Goal: Contribute content: Contribute content

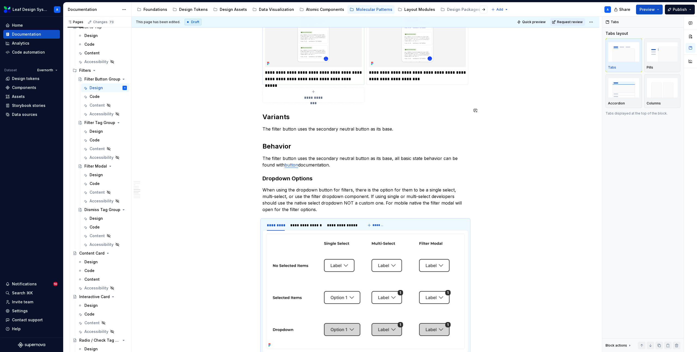
scroll to position [634, 0]
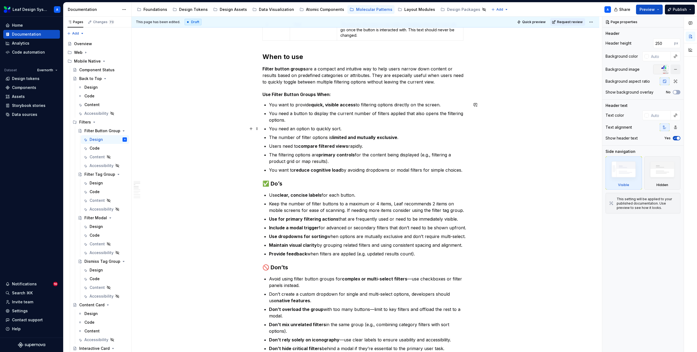
scroll to position [263, 0]
type textarea "*"
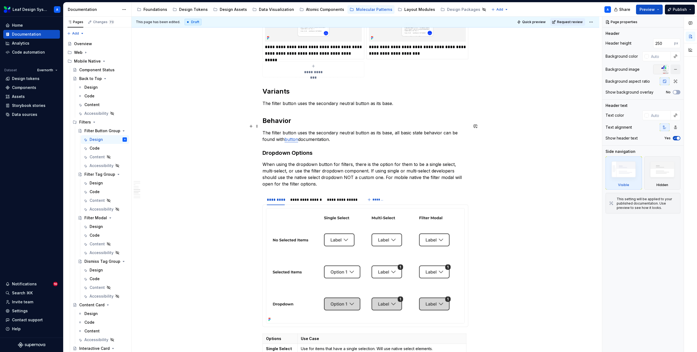
scroll to position [683, 0]
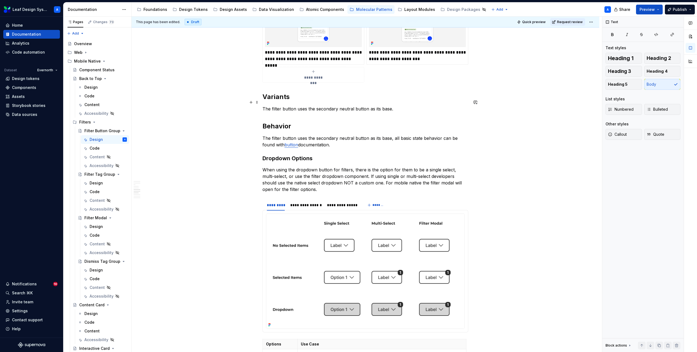
click at [341, 106] on p "The filter button uses the secondary neutral button as its base." at bounding box center [365, 109] width 206 height 7
click at [397, 106] on p "The filter button uses the secondary neutral button as its base." at bounding box center [365, 109] width 206 height 7
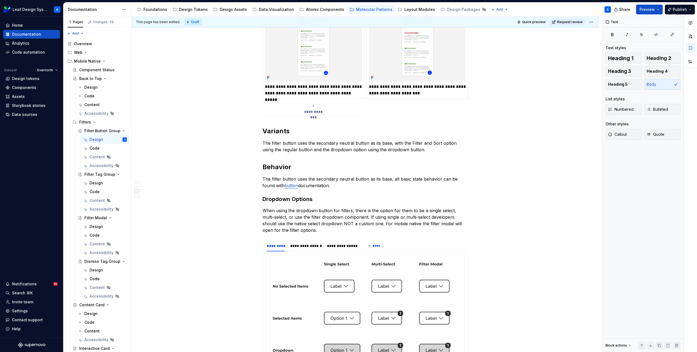
scroll to position [684, 0]
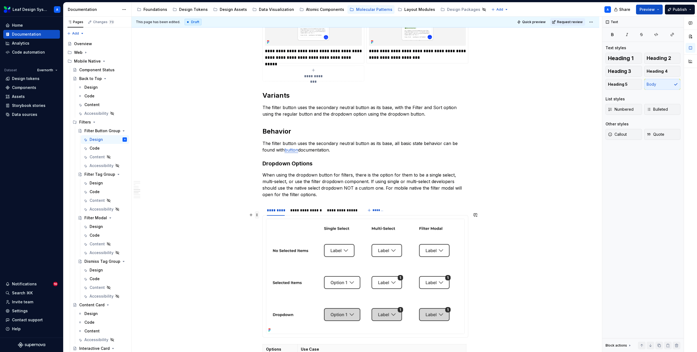
click at [258, 216] on span at bounding box center [257, 215] width 4 height 8
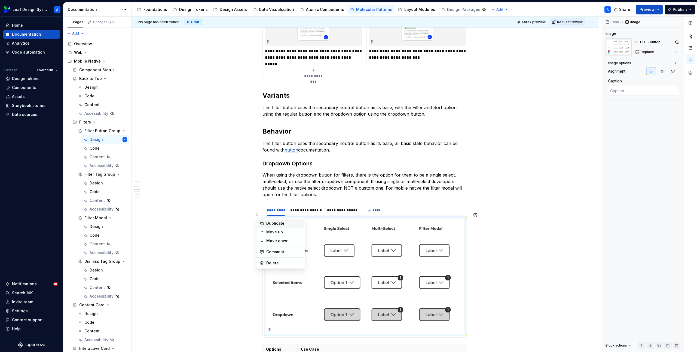
click at [270, 224] on div "Duplicate" at bounding box center [283, 223] width 35 height 5
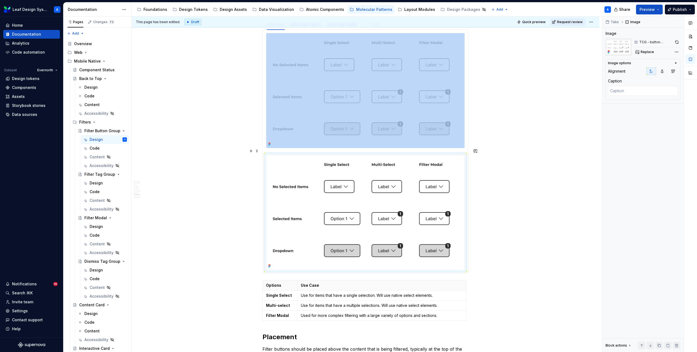
scroll to position [885, 0]
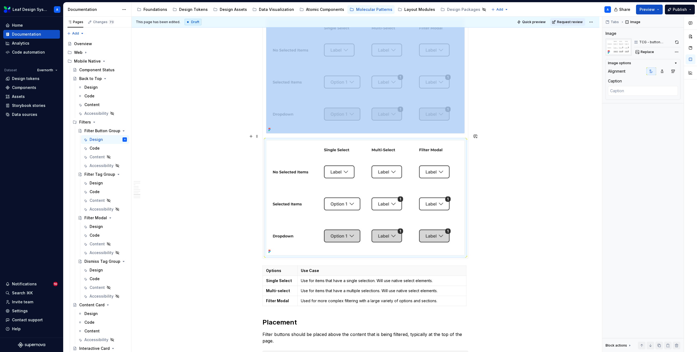
click at [312, 212] on img at bounding box center [365, 197] width 198 height 115
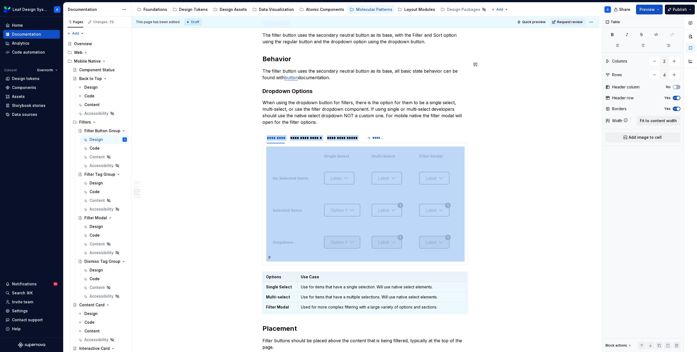
scroll to position [698, 0]
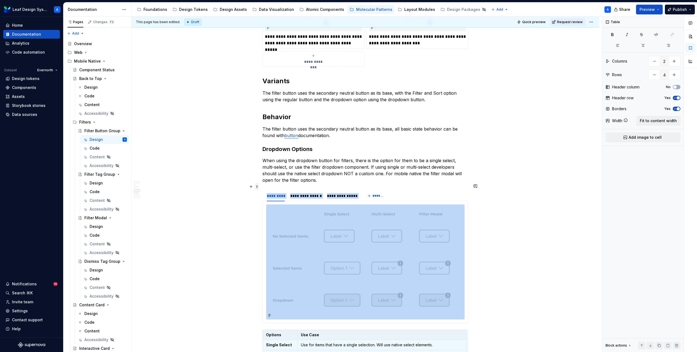
click at [257, 186] on span at bounding box center [257, 187] width 4 height 8
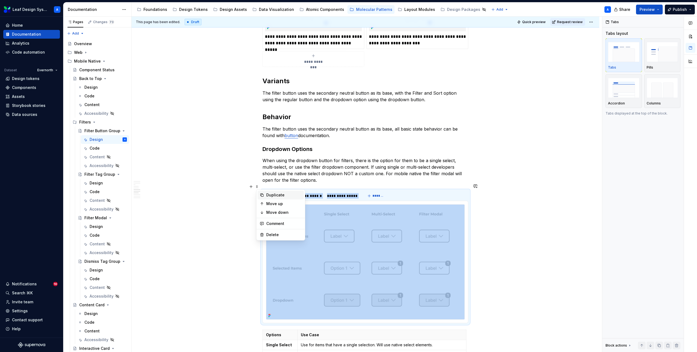
click at [273, 194] on div "Duplicate" at bounding box center [283, 194] width 35 height 5
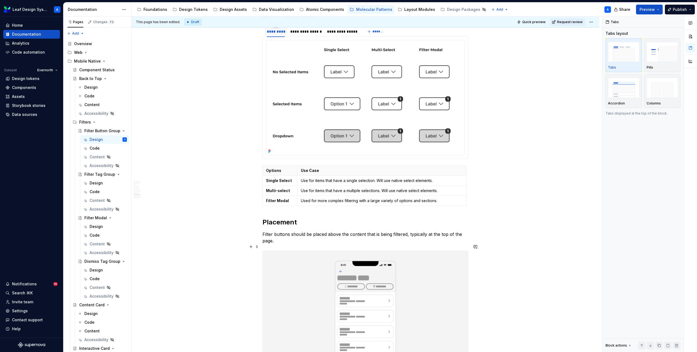
scroll to position [900, 0]
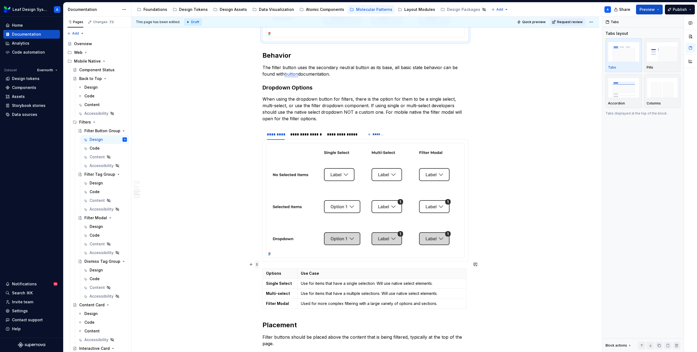
click at [259, 265] on span at bounding box center [257, 265] width 4 height 8
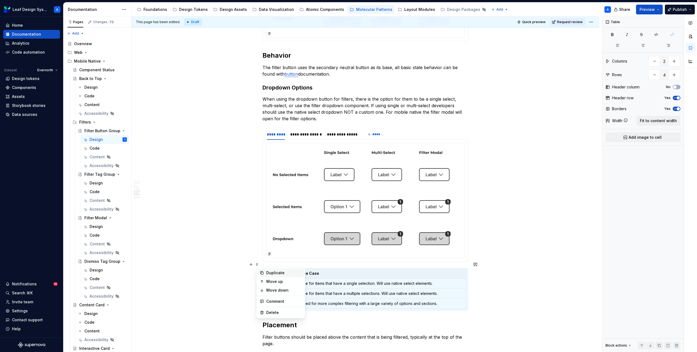
click at [275, 272] on div "Duplicate" at bounding box center [283, 272] width 35 height 5
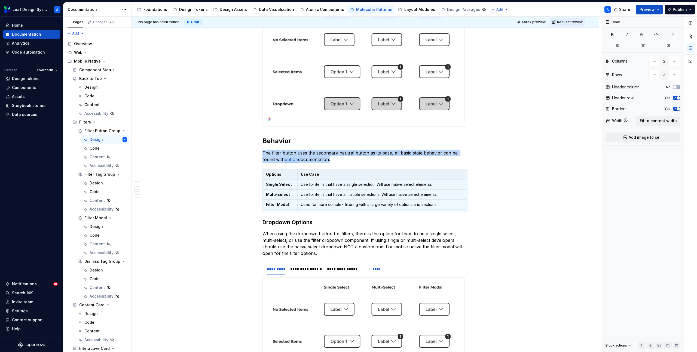
scroll to position [787, 0]
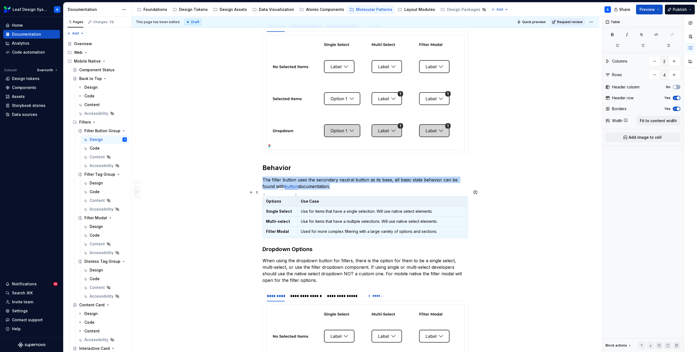
click at [279, 199] on p "Options" at bounding box center [280, 201] width 28 height 5
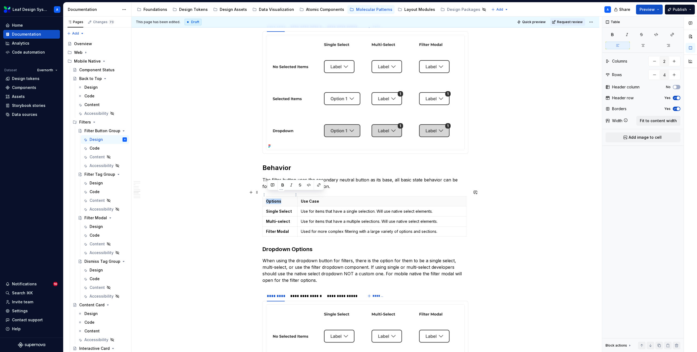
click at [279, 199] on p "Options" at bounding box center [280, 201] width 28 height 5
click at [286, 209] on strong "Single Select" at bounding box center [279, 211] width 26 height 5
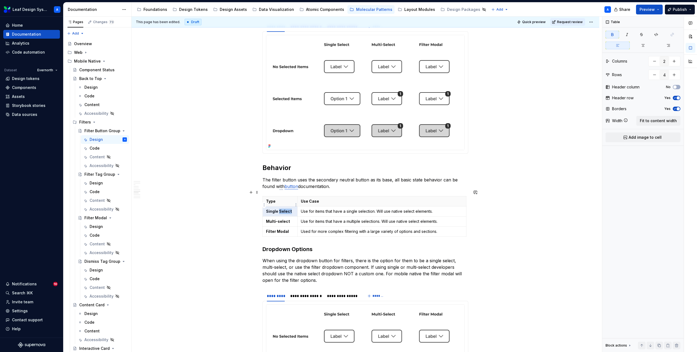
click at [286, 209] on strong "Single Select" at bounding box center [279, 211] width 26 height 5
click at [270, 209] on p "Filter" at bounding box center [280, 211] width 28 height 5
click at [279, 219] on strong "Multi-select" at bounding box center [278, 221] width 24 height 5
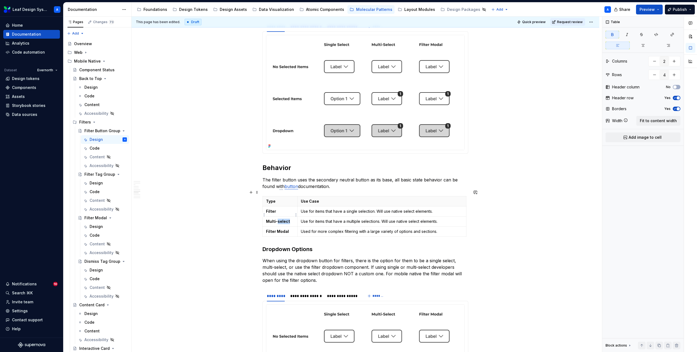
click at [279, 219] on strong "Multi-select" at bounding box center [278, 221] width 24 height 5
click at [278, 219] on p "Sort" at bounding box center [280, 221] width 28 height 5
click at [270, 219] on p "Sort" at bounding box center [280, 221] width 28 height 5
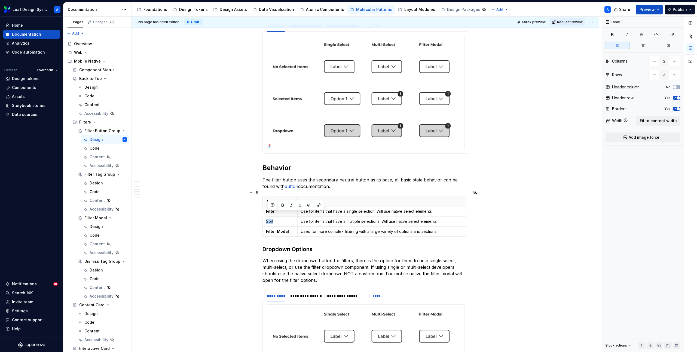
click at [270, 219] on p "Sort" at bounding box center [280, 221] width 28 height 5
click at [277, 229] on strong "Filter Modal" at bounding box center [277, 231] width 23 height 5
click at [279, 229] on p "Dropdown" at bounding box center [280, 231] width 28 height 5
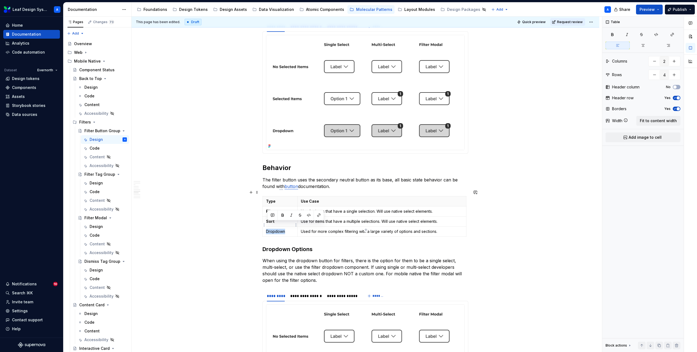
click at [279, 229] on p "Dropdown" at bounding box center [280, 231] width 28 height 5
click at [198, 182] on div "**********" at bounding box center [366, 115] width 468 height 1587
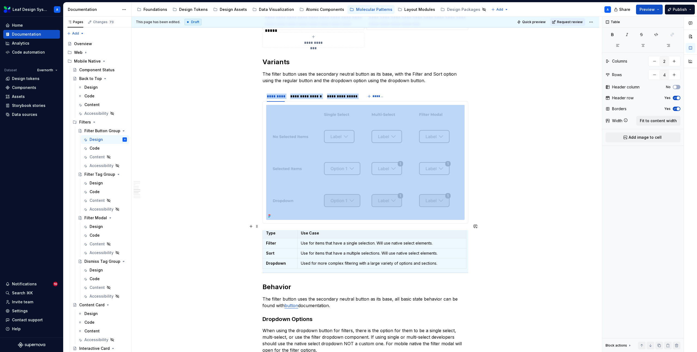
scroll to position [704, 0]
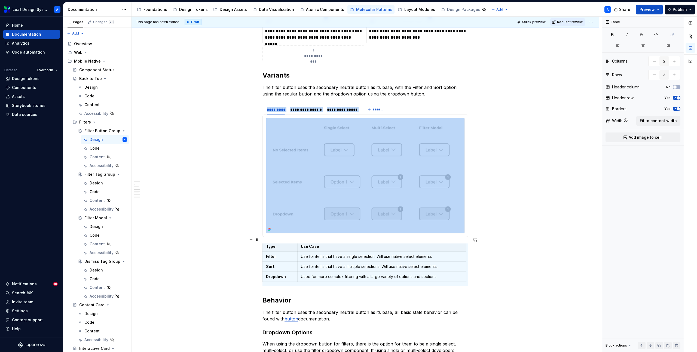
click at [240, 249] on div "**********" at bounding box center [366, 198] width 468 height 1587
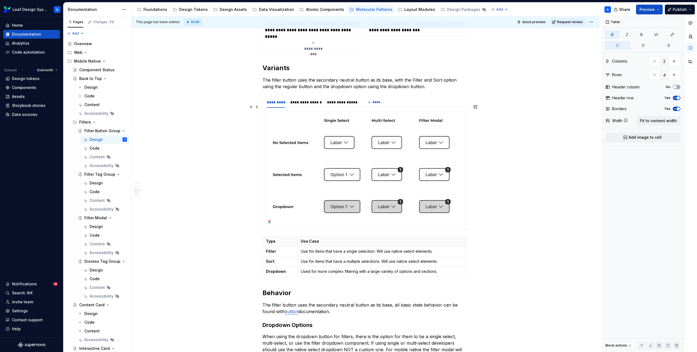
scroll to position [713, 0]
click at [251, 73] on button "button" at bounding box center [251, 73] width 8 height 8
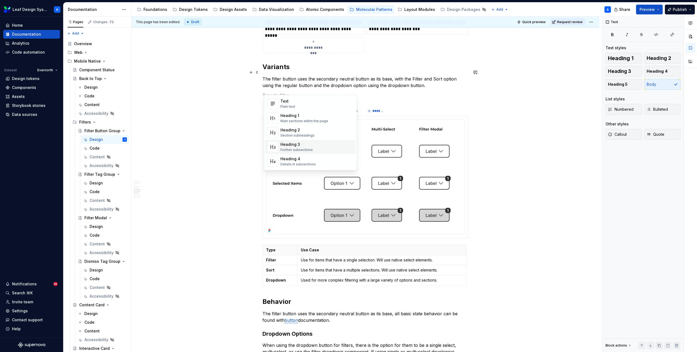
scroll to position [8, 0]
click at [296, 142] on div "Heading 3" at bounding box center [296, 143] width 32 height 5
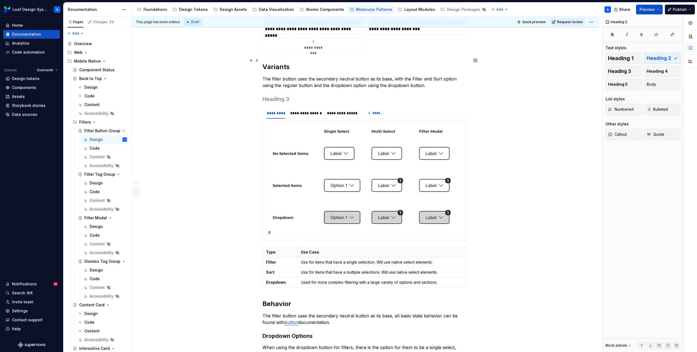
click at [279, 64] on h2 "Variants" at bounding box center [365, 67] width 206 height 9
click at [279, 95] on h3 at bounding box center [365, 99] width 206 height 8
click at [249, 95] on button "button" at bounding box center [251, 93] width 8 height 8
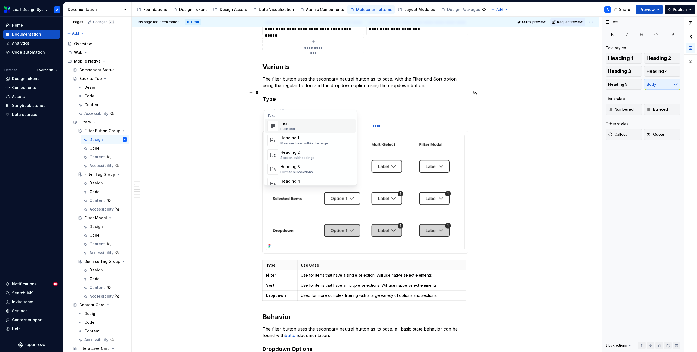
click at [228, 104] on div "**********" at bounding box center [366, 202] width 468 height 1612
click at [281, 107] on p at bounding box center [365, 110] width 206 height 7
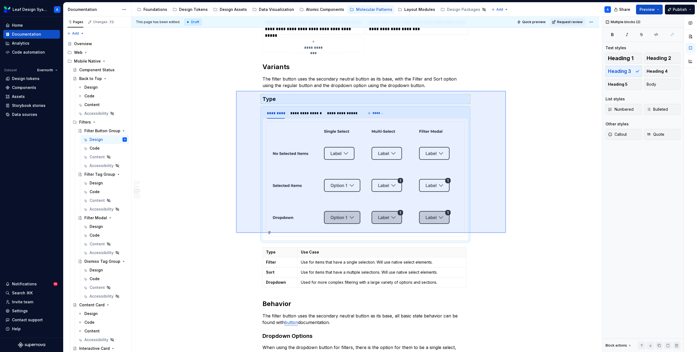
drag, startPoint x: 236, startPoint y: 91, endPoint x: 506, endPoint y: 233, distance: 305.0
click at [506, 233] on div "**********" at bounding box center [367, 185] width 470 height 336
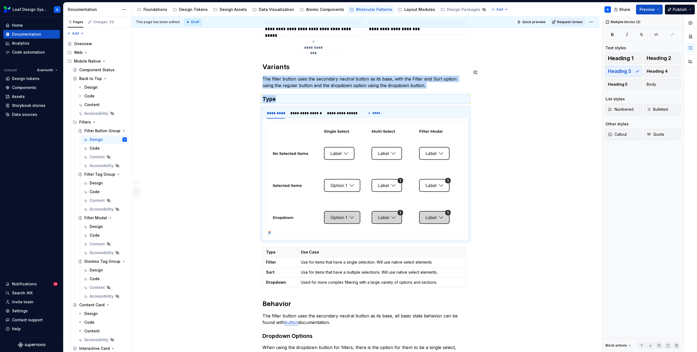
copy div "The filter button uses the secondary neutral button as its base, with the Filte…"
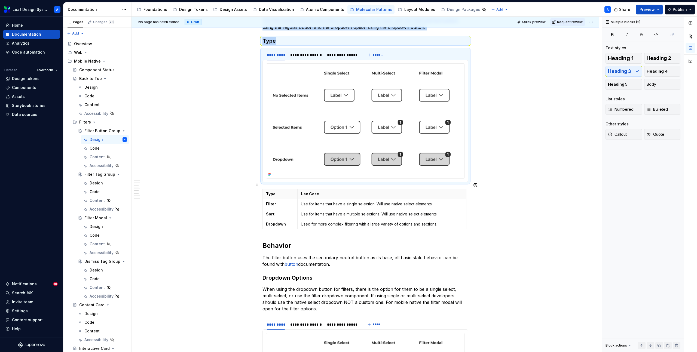
scroll to position [775, 0]
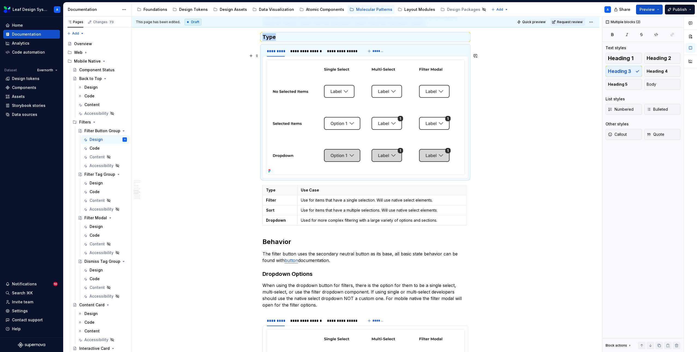
click at [235, 71] on div "**********" at bounding box center [366, 133] width 468 height 1599
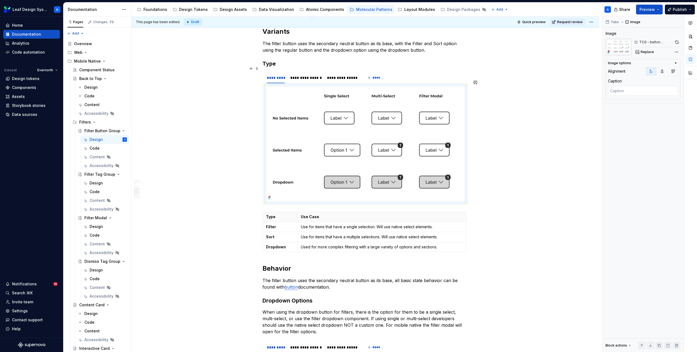
scroll to position [746, 0]
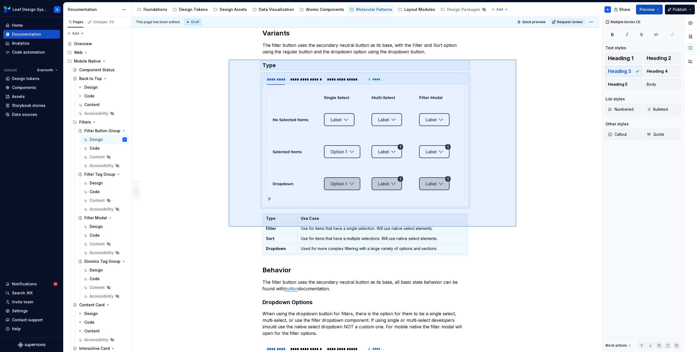
drag, startPoint x: 229, startPoint y: 60, endPoint x: 516, endPoint y: 227, distance: 332.6
click at [516, 227] on div "**********" at bounding box center [367, 185] width 470 height 336
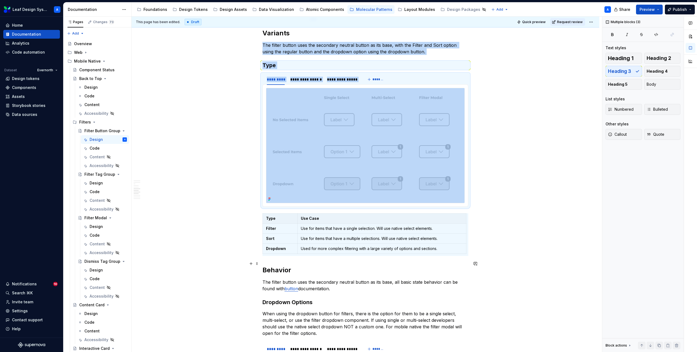
click at [264, 266] on h2 "Behavior" at bounding box center [365, 270] width 206 height 9
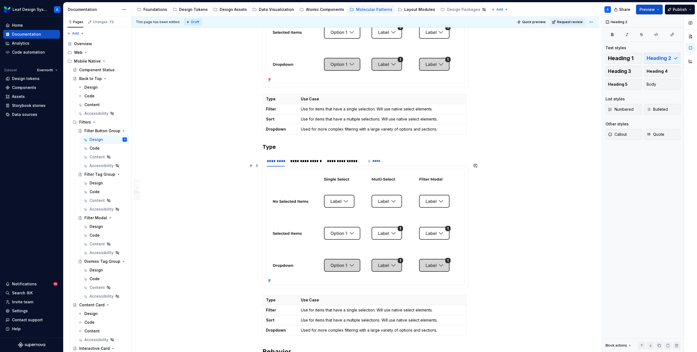
scroll to position [869, 0]
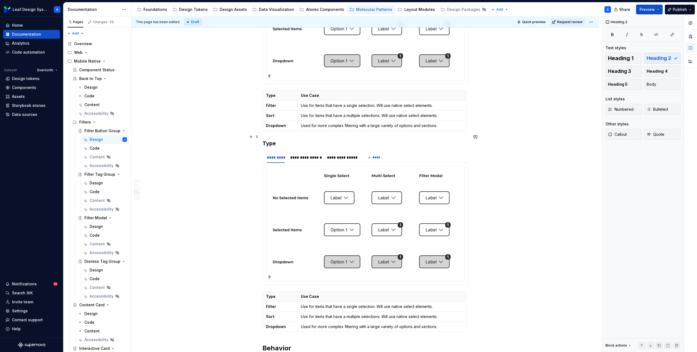
click at [278, 140] on h3 "Type" at bounding box center [365, 144] width 206 height 8
click at [271, 140] on h3 "Type" at bounding box center [365, 144] width 206 height 8
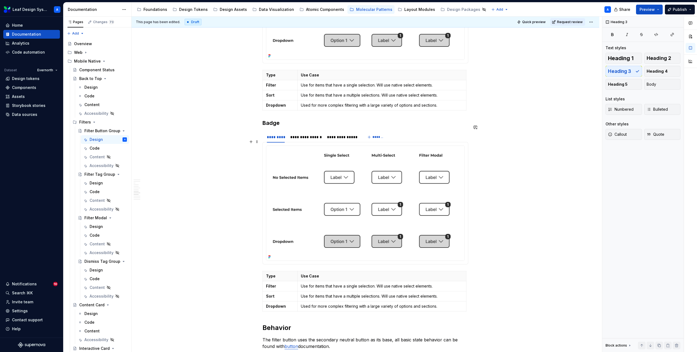
scroll to position [896, 0]
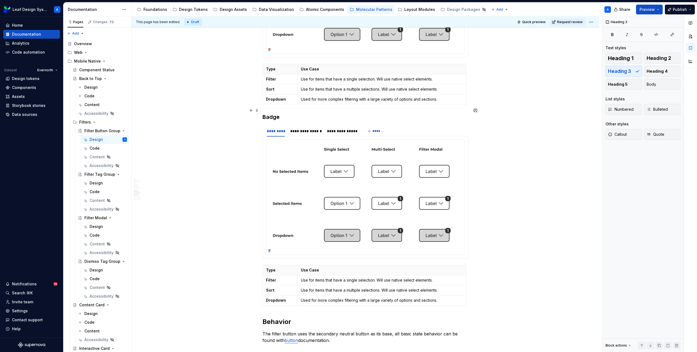
click at [271, 113] on h3 "Badge" at bounding box center [365, 117] width 206 height 8
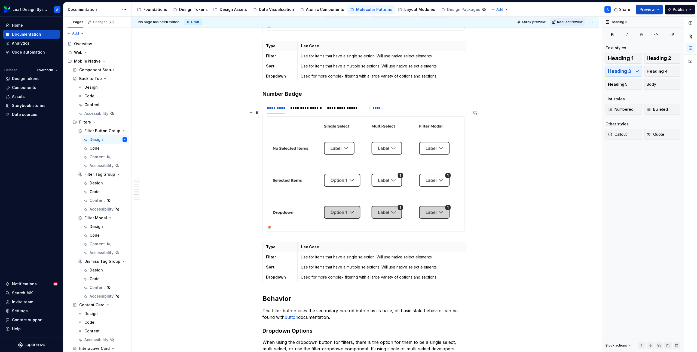
scroll to position [924, 0]
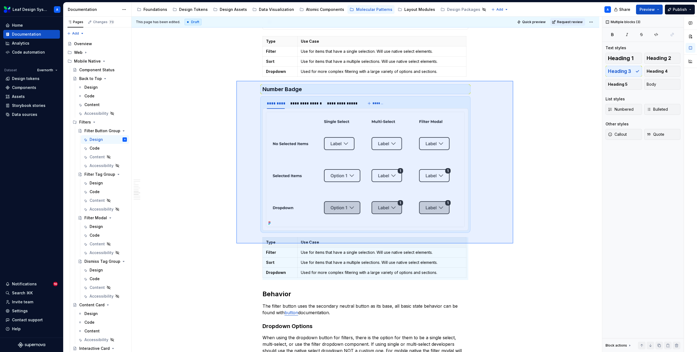
drag, startPoint x: 237, startPoint y: 81, endPoint x: 514, endPoint y: 244, distance: 320.7
click at [514, 244] on div "**********" at bounding box center [367, 185] width 470 height 336
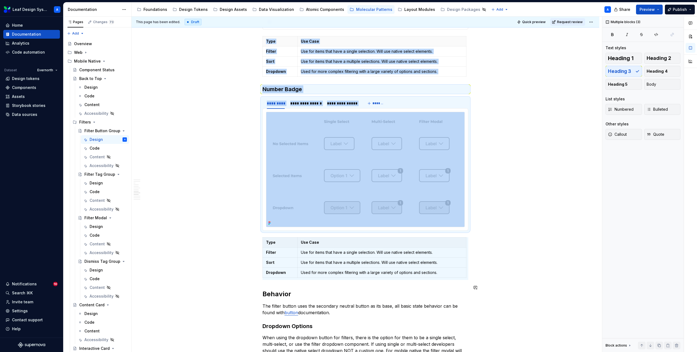
copy div "**********"
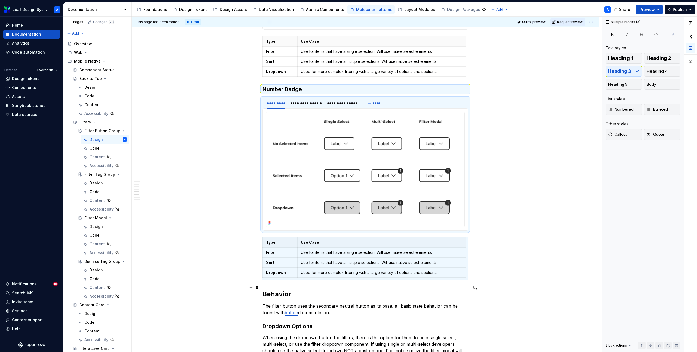
click at [264, 290] on h2 "Behavior" at bounding box center [365, 294] width 206 height 9
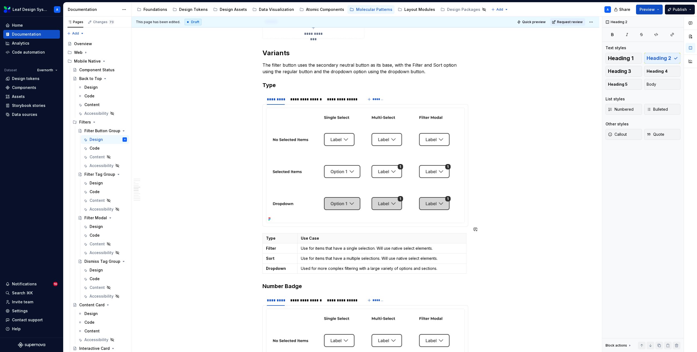
scroll to position [705, 0]
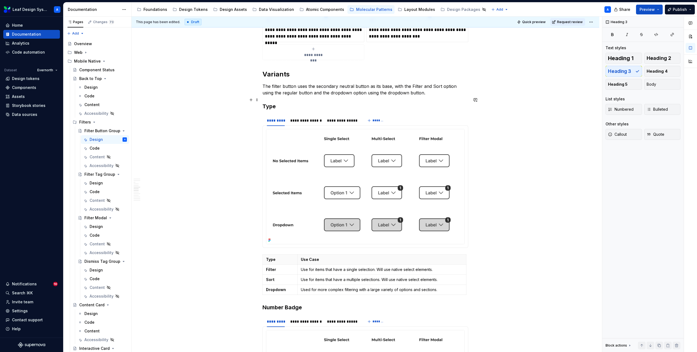
click at [270, 103] on h3 "Type" at bounding box center [365, 107] width 206 height 8
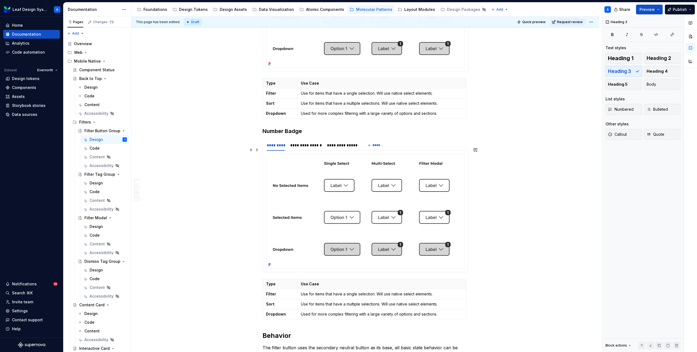
scroll to position [1096, 0]
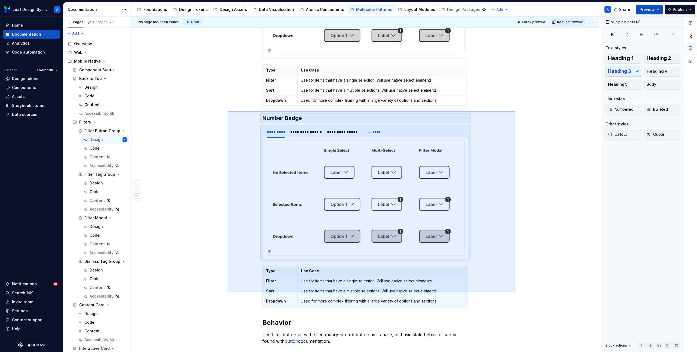
drag, startPoint x: 228, startPoint y: 111, endPoint x: 518, endPoint y: 296, distance: 344.0
click at [518, 296] on div "**********" at bounding box center [367, 185] width 470 height 336
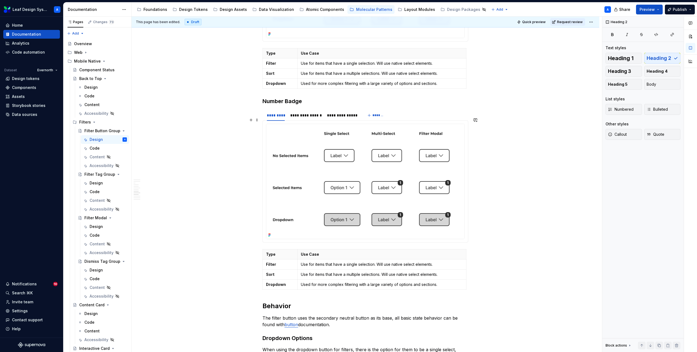
scroll to position [911, 0]
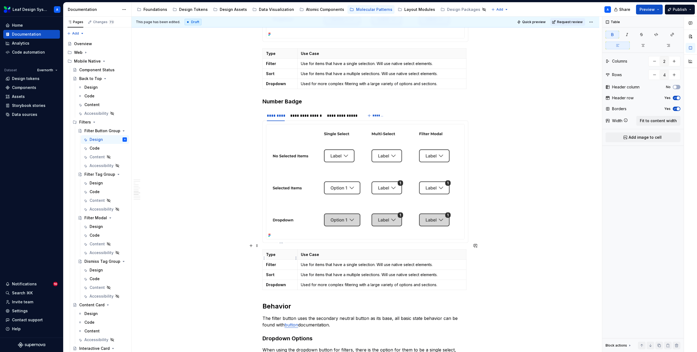
click at [274, 262] on strong "Filter" at bounding box center [271, 264] width 10 height 5
click at [312, 262] on p "Use for items that have a single selection. Will use native select elements." at bounding box center [382, 264] width 162 height 5
click at [276, 252] on p "Type" at bounding box center [280, 254] width 28 height 5
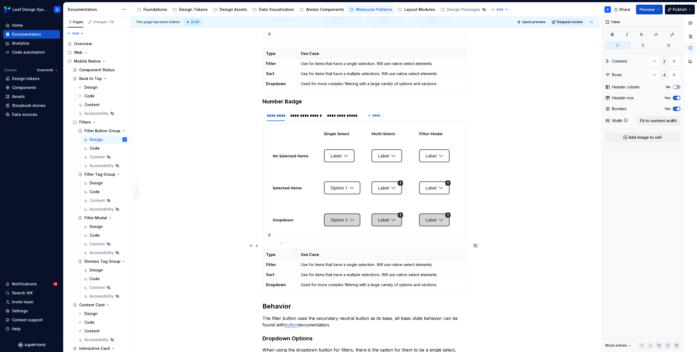
click at [270, 252] on p "Type" at bounding box center [280, 254] width 28 height 5
click at [272, 262] on strong "Filter" at bounding box center [271, 264] width 10 height 5
click at [270, 273] on strong "Sort" at bounding box center [270, 275] width 8 height 5
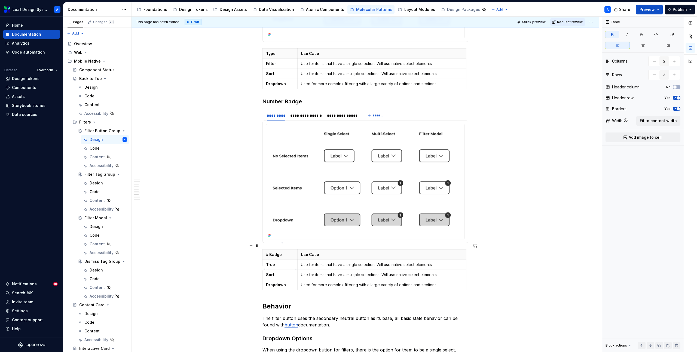
click at [270, 273] on strong "Sort" at bounding box center [270, 275] width 8 height 5
type textarea "*"
click at [265, 280] on html "Leaf Design System A Home Documentation Analytics Code automation Dataset Evern…" at bounding box center [348, 176] width 697 height 352
click at [288, 325] on div "Delete row" at bounding box center [290, 325] width 35 height 5
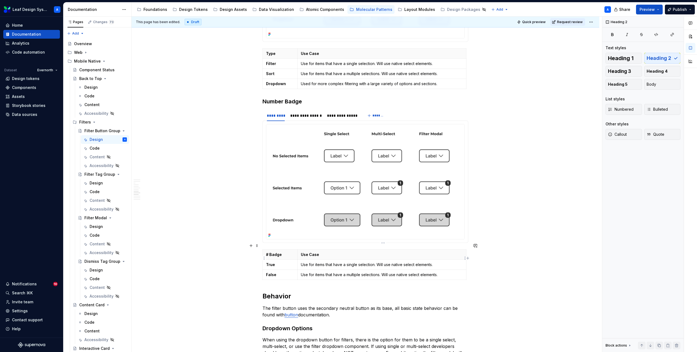
click at [327, 262] on p "Use for items that have a single selection. Will use native select elements." at bounding box center [382, 264] width 162 height 5
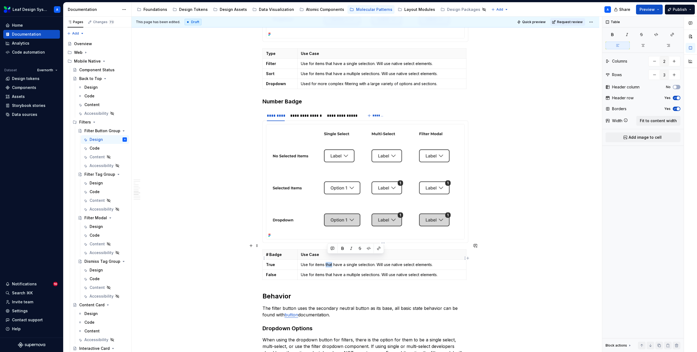
click at [327, 262] on p "Use for items that have a single selection. Will use native select elements." at bounding box center [382, 264] width 162 height 5
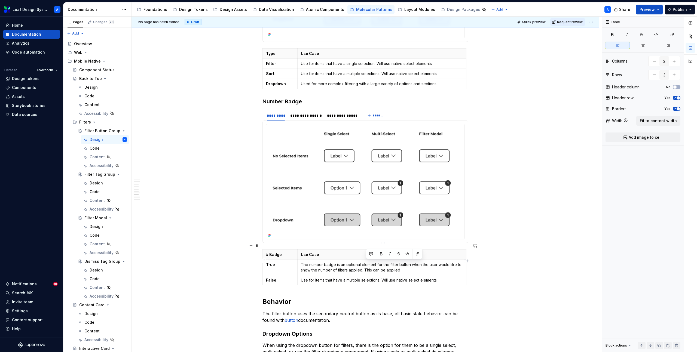
drag, startPoint x: 367, startPoint y: 264, endPoint x: 419, endPoint y: 265, distance: 52.0
click at [419, 265] on p "The number badge is an optional element for the filter button when the user wou…" at bounding box center [382, 267] width 162 height 11
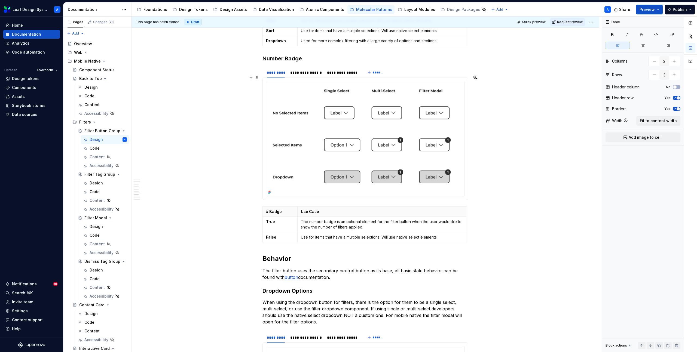
scroll to position [943, 0]
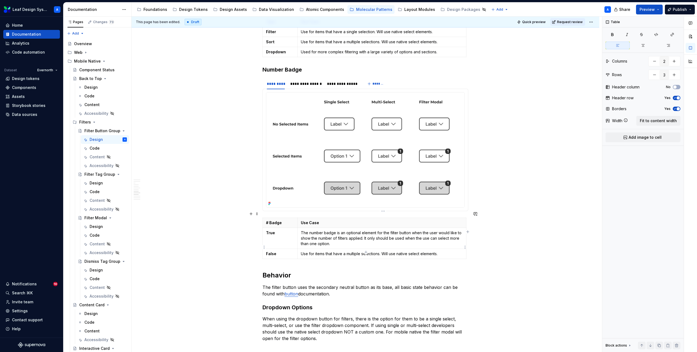
click at [384, 251] on p "Use for items that have a multiple selections. Will use native select elements." at bounding box center [382, 253] width 162 height 5
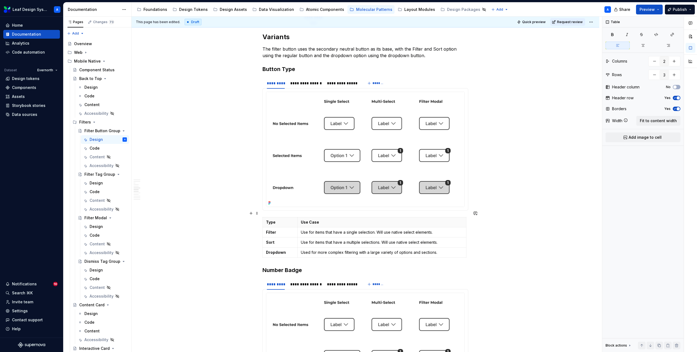
scroll to position [735, 0]
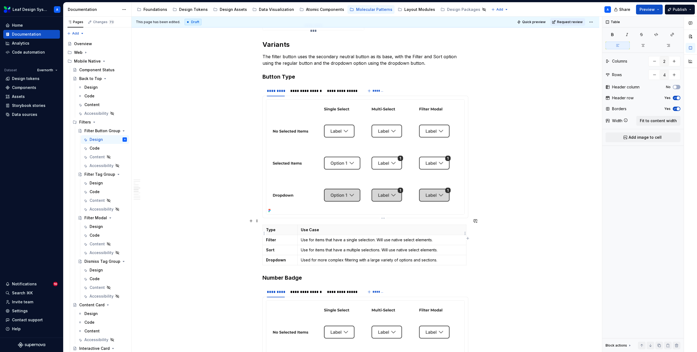
type input "4"
click at [363, 237] on p "Use for items that have a single selection. Will use native select elements." at bounding box center [382, 239] width 162 height 5
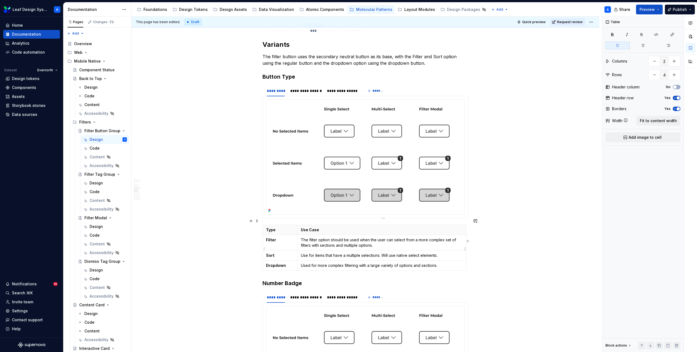
click at [362, 253] on p "Use for items that have a multiple selections. Will use native select elements." at bounding box center [382, 255] width 162 height 5
drag, startPoint x: 392, startPoint y: 248, endPoint x: 386, endPoint y: 248, distance: 6.3
click at [386, 253] on p "Sort should be used for radio button type select" at bounding box center [382, 255] width 162 height 5
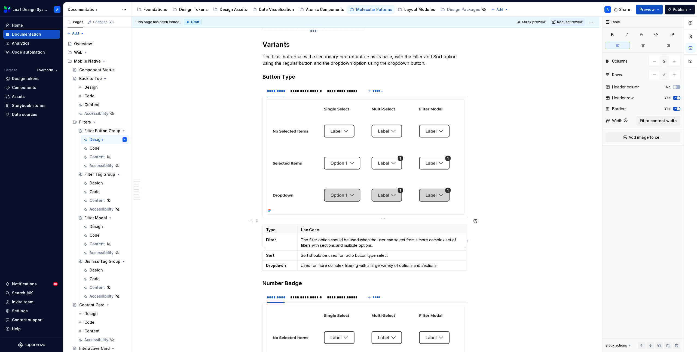
click at [384, 253] on p "Sort should be used for radio button type select" at bounding box center [382, 255] width 162 height 5
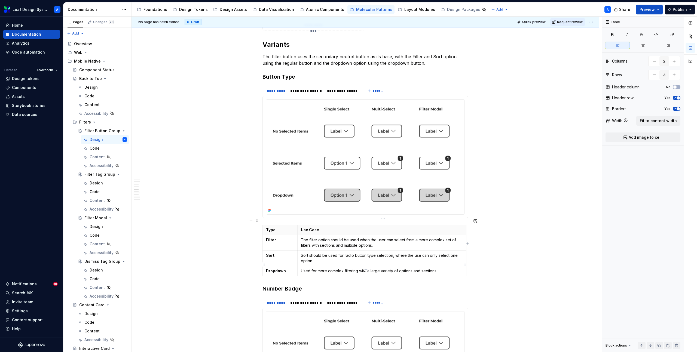
click at [392, 268] on p "Used for more complex filtering with a large variety of options and sections." at bounding box center [382, 270] width 162 height 5
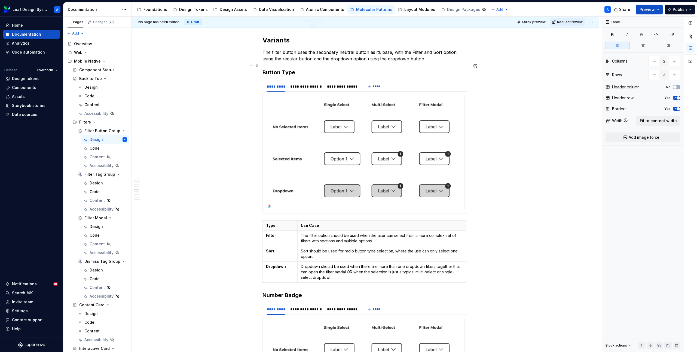
scroll to position [739, 0]
click at [328, 131] on img at bounding box center [365, 153] width 198 height 115
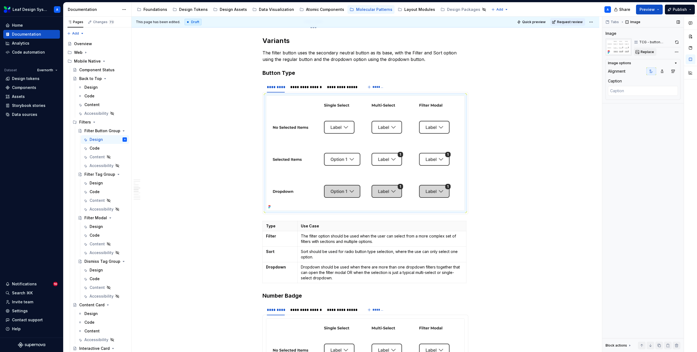
click at [650, 54] on span "Replace" at bounding box center [647, 52] width 13 height 4
type textarea "*"
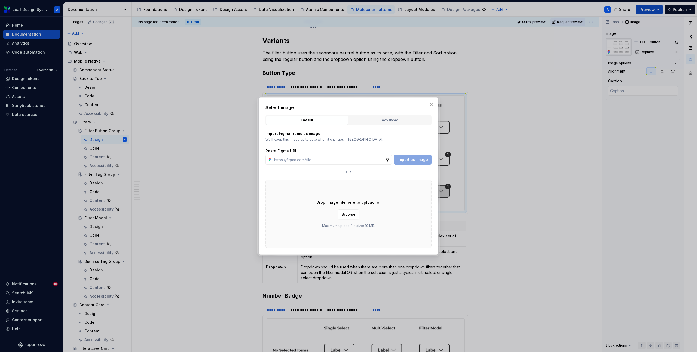
type input "https://www.figma.com/design/R5FNMiBYdBSXRtfBEXZGMx/Design-Documentation-Assets…"
type textarea "*"
type input "https://www.figma.com/design/R5FNMiBYdBSXRtfBEXZGMx/Design-Documentation-Assets…"
click at [414, 160] on span "Import as image" at bounding box center [413, 159] width 30 height 5
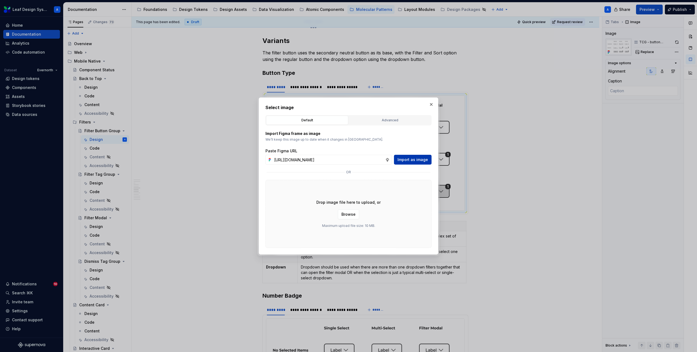
scroll to position [0, 0]
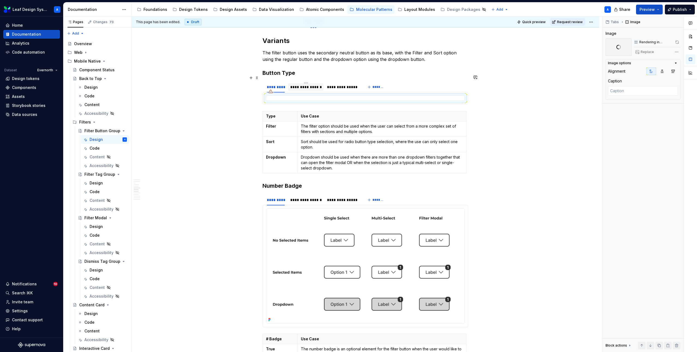
click at [310, 84] on div "**********" at bounding box center [306, 86] width 32 height 5
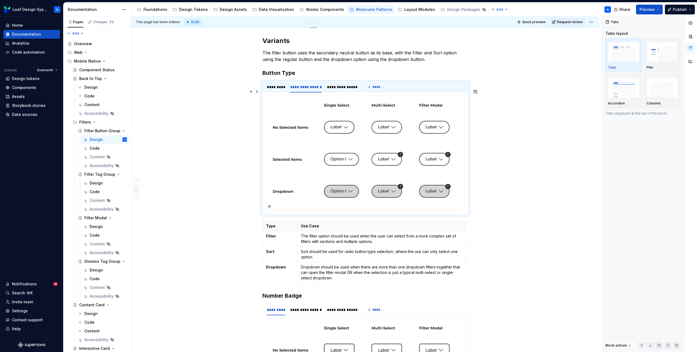
click at [331, 111] on img at bounding box center [365, 153] width 198 height 115
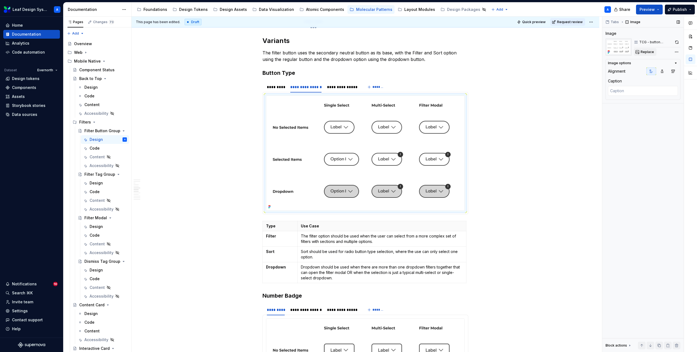
click at [642, 52] on span "Replace" at bounding box center [647, 52] width 13 height 4
type textarea "*"
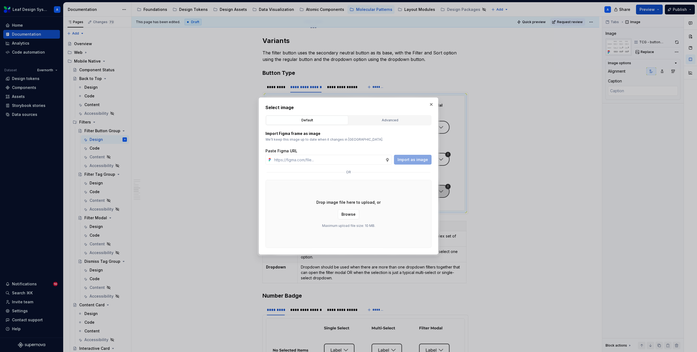
type input "https://www.figma.com/design/R5FNMiBYdBSXRtfBEXZGMx/Design-Documentation-Assets…"
click at [417, 158] on span "Import as image" at bounding box center [413, 159] width 30 height 5
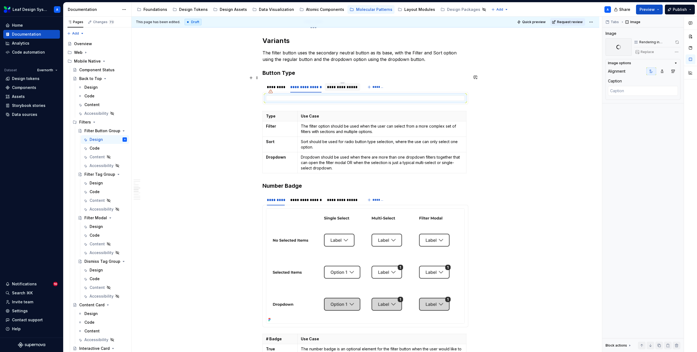
click at [340, 84] on div "**********" at bounding box center [342, 86] width 31 height 5
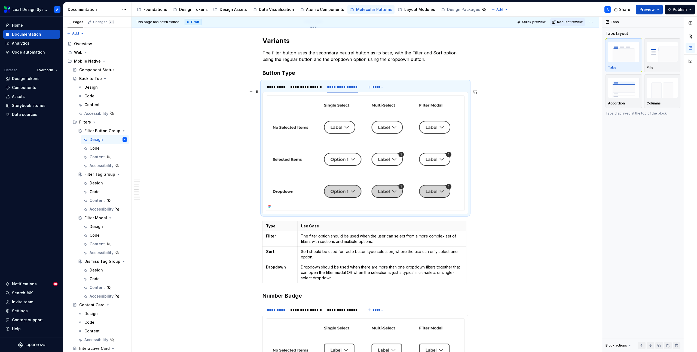
click at [351, 102] on img at bounding box center [365, 153] width 198 height 115
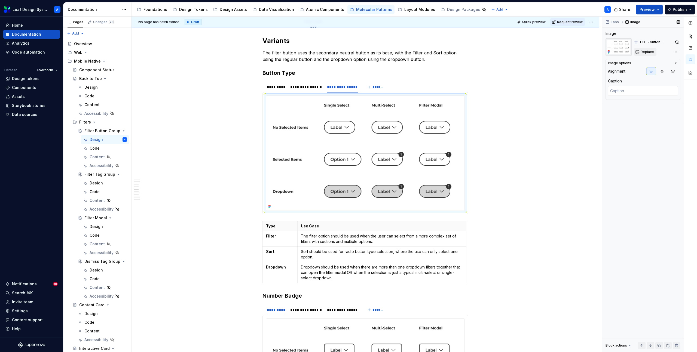
click at [647, 53] on span "Replace" at bounding box center [647, 52] width 13 height 4
type textarea "*"
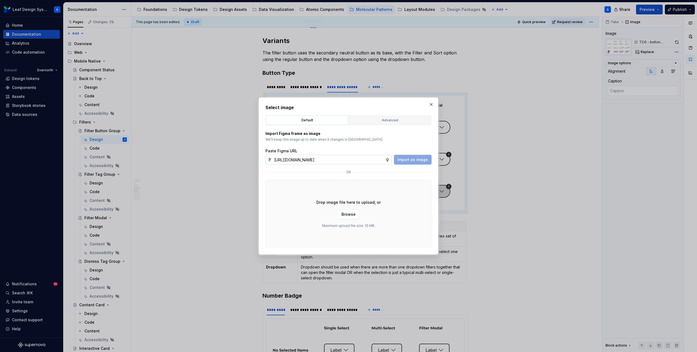
scroll to position [0, 157]
type input "https://www.figma.com/design/R5FNMiBYdBSXRtfBEXZGMx/Design-Documentation-Assets…"
click at [400, 161] on span "Import as image" at bounding box center [413, 159] width 30 height 5
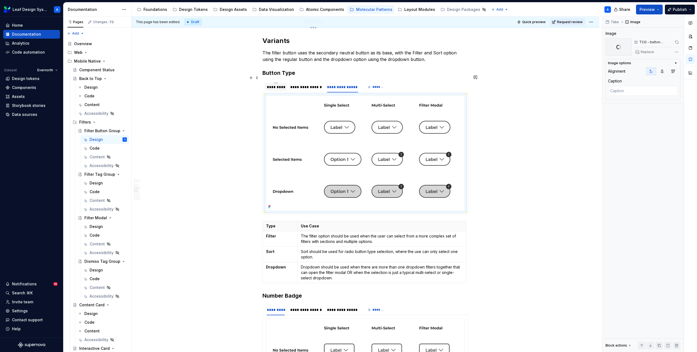
click at [276, 84] on div "*********" at bounding box center [276, 86] width 18 height 5
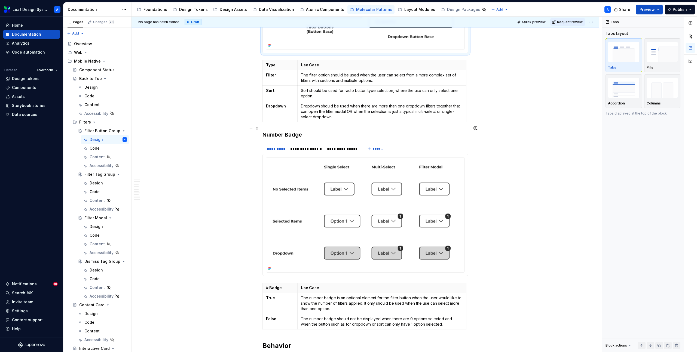
scroll to position [892, 0]
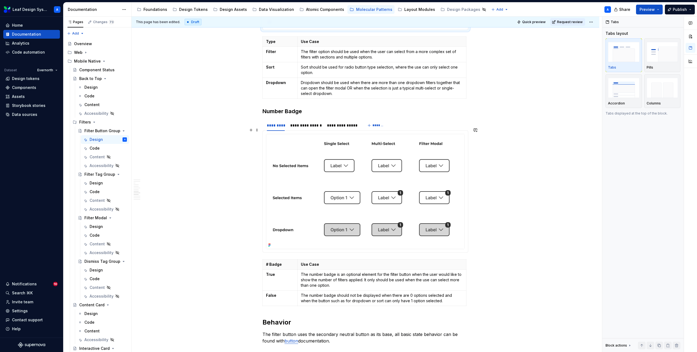
click at [301, 146] on img at bounding box center [365, 191] width 198 height 115
click at [647, 53] on span "Replace" at bounding box center [647, 52] width 13 height 4
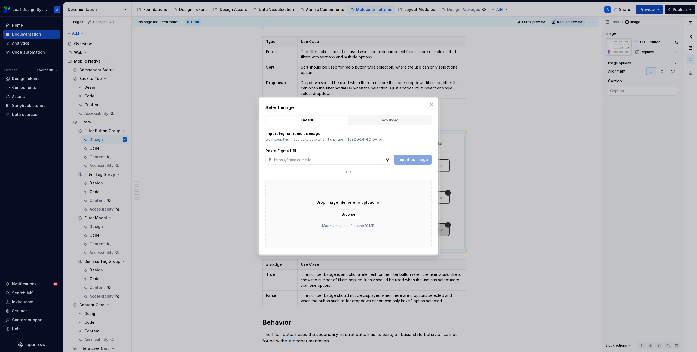
type textarea "*"
type input "https://www.figma.com/design/R5FNMiBYdBSXRtfBEXZGMx/Design-Documentation-Assets…"
type textarea "*"
type input "https://www.figma.com/design/R5FNMiBYdBSXRtfBEXZGMx/Design-Documentation-Assets…"
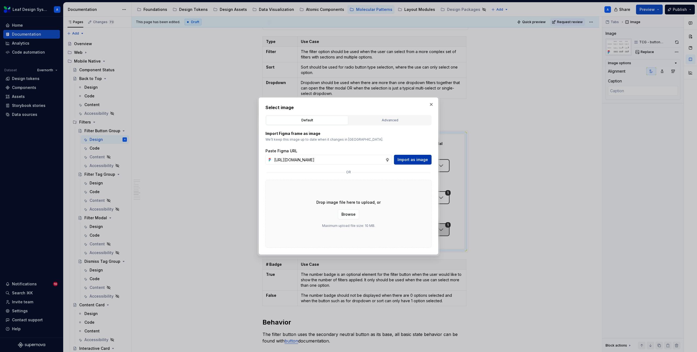
click at [416, 159] on span "Import as image" at bounding box center [413, 159] width 30 height 5
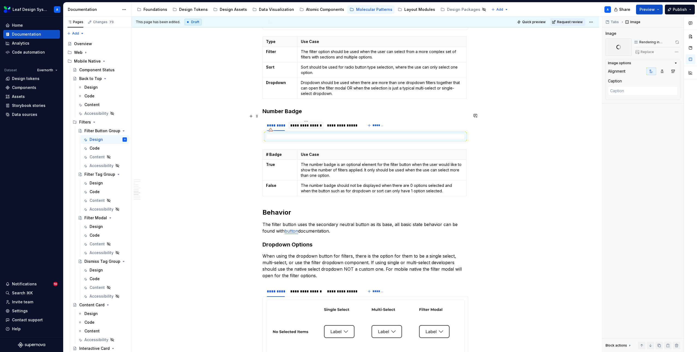
click at [299, 123] on div "**********" at bounding box center [306, 125] width 32 height 5
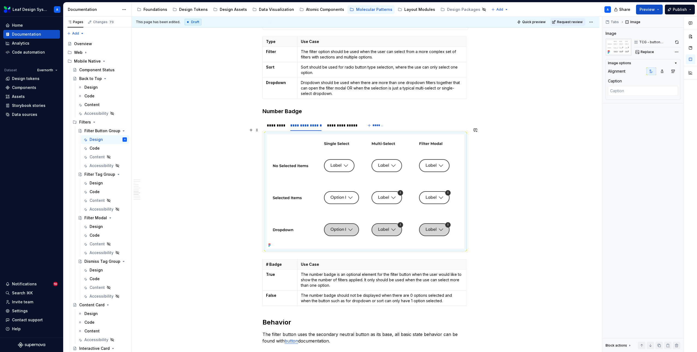
click at [319, 150] on img at bounding box center [365, 191] width 198 height 115
click at [651, 53] on span "Replace" at bounding box center [647, 52] width 13 height 4
type textarea "*"
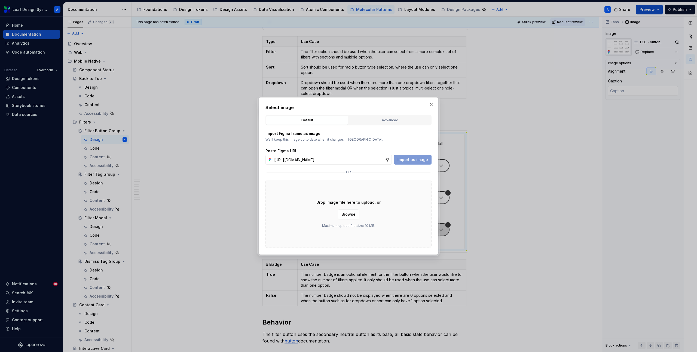
scroll to position [0, 156]
type input "https://www.figma.com/design/R5FNMiBYdBSXRtfBEXZGMx/Design-Documentation-Assets…"
click at [412, 164] on button "Import as image" at bounding box center [413, 160] width 38 height 10
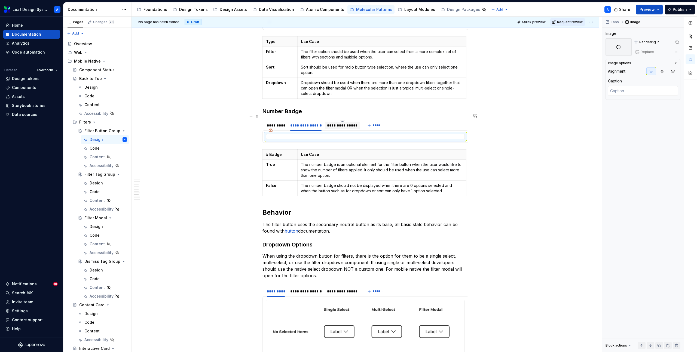
click at [342, 123] on div "**********" at bounding box center [342, 125] width 31 height 5
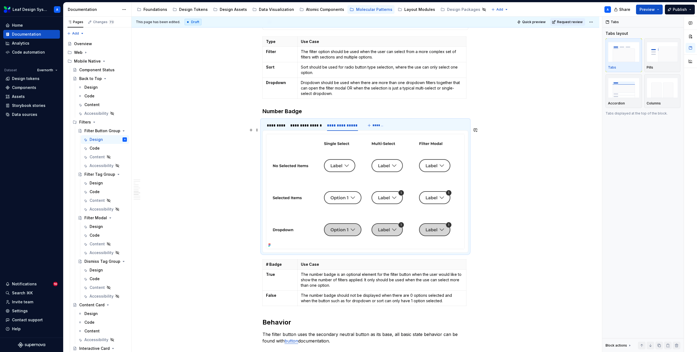
click at [341, 141] on img at bounding box center [365, 191] width 198 height 115
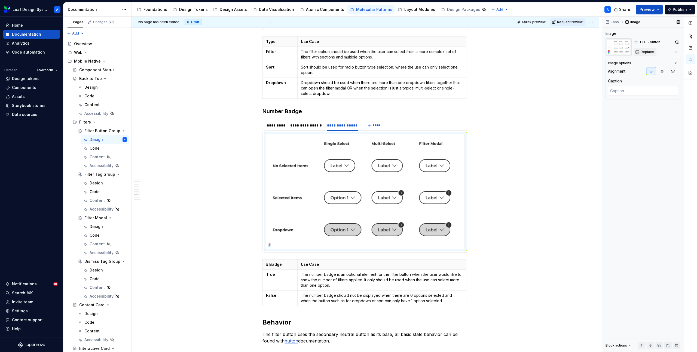
click at [647, 52] on span "Replace" at bounding box center [647, 52] width 13 height 4
type textarea "*"
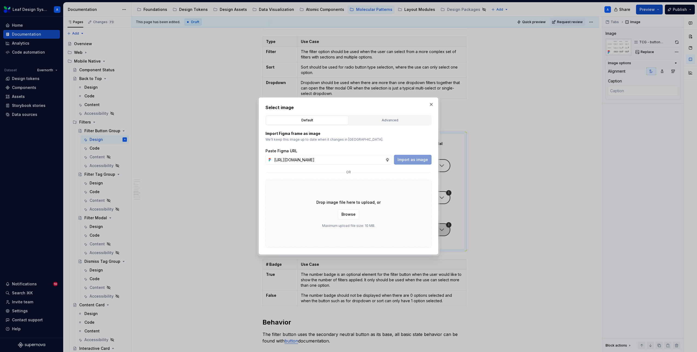
scroll to position [0, 157]
type input "https://www.figma.com/design/R5FNMiBYdBSXRtfBEXZGMx/Design-Documentation-Assets…"
click at [406, 157] on span "Import as image" at bounding box center [413, 159] width 30 height 5
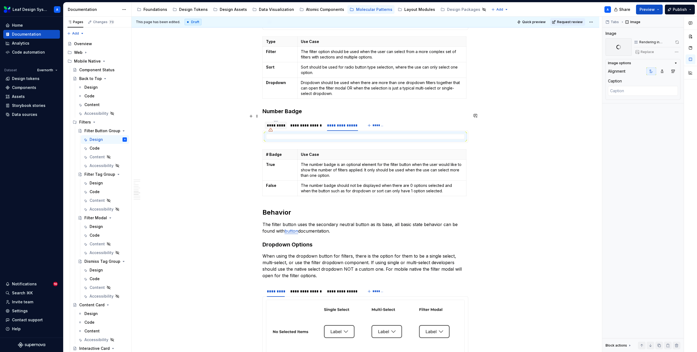
click at [279, 123] on div "*********" at bounding box center [276, 125] width 18 height 5
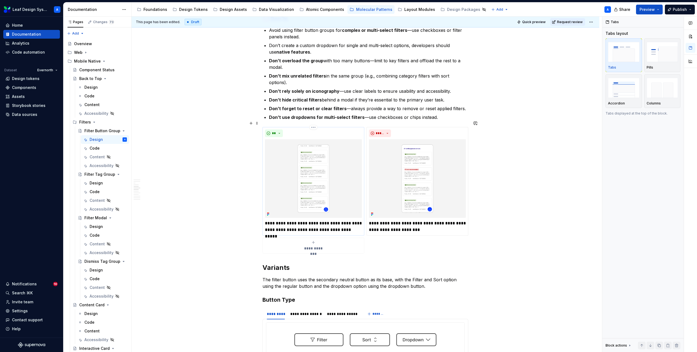
scroll to position [527, 0]
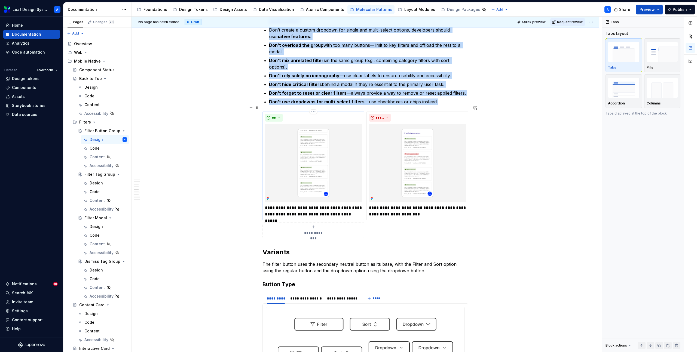
click at [313, 194] on img at bounding box center [313, 163] width 97 height 79
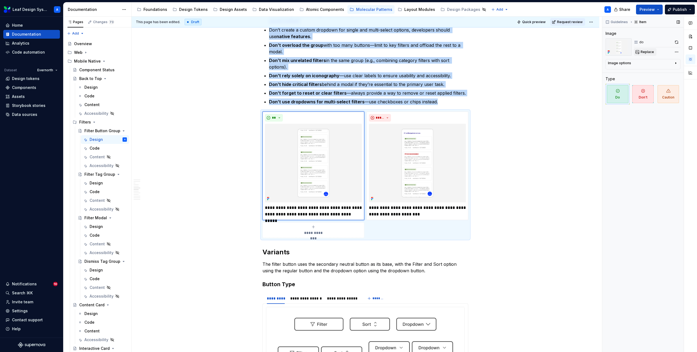
click at [650, 49] on button "Replace" at bounding box center [645, 52] width 23 height 8
type textarea "*"
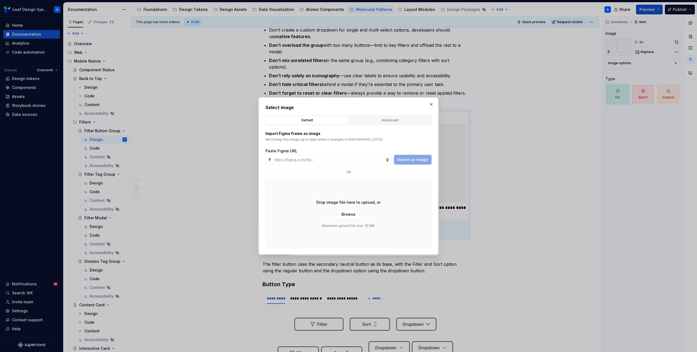
type input "https://www.figma.com/design/R5FNMiBYdBSXRtfBEXZGMx/Design-Documentation-Assets…"
type textarea "*"
type input "https://www.figma.com/design/R5FNMiBYdBSXRtfBEXZGMx/Design-Documentation-Assets…"
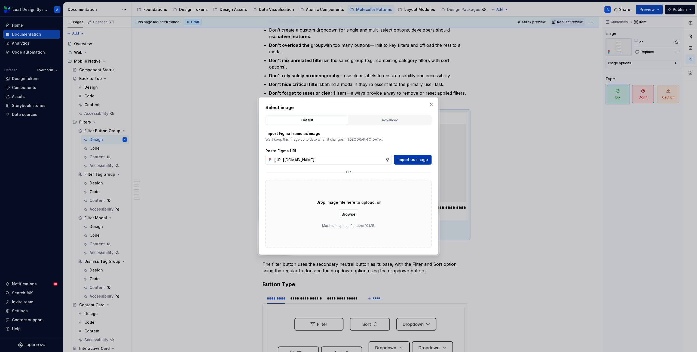
click at [402, 160] on span "Import as image" at bounding box center [413, 159] width 30 height 5
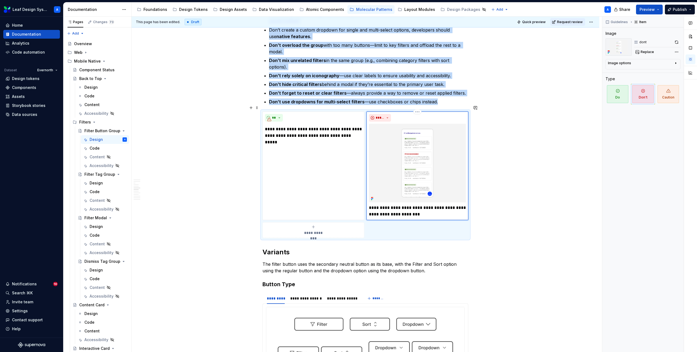
click at [396, 130] on img at bounding box center [417, 163] width 97 height 79
click at [428, 134] on img at bounding box center [417, 163] width 97 height 79
click at [647, 51] on span "Replace" at bounding box center [647, 52] width 13 height 4
type textarea "*"
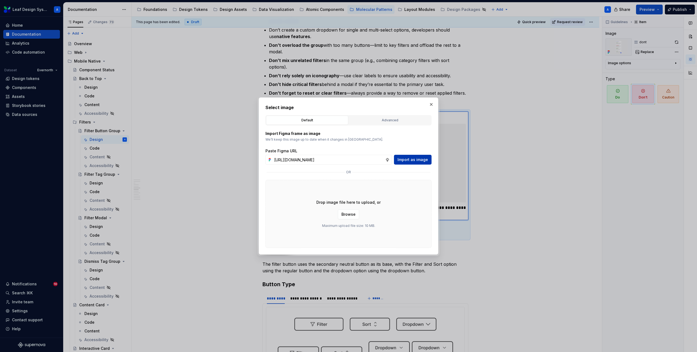
scroll to position [0, 156]
type input "https://www.figma.com/design/R5FNMiBYdBSXRtfBEXZGMx/Design-Documentation-Assets…"
click at [412, 155] on button "Import as image" at bounding box center [413, 160] width 38 height 10
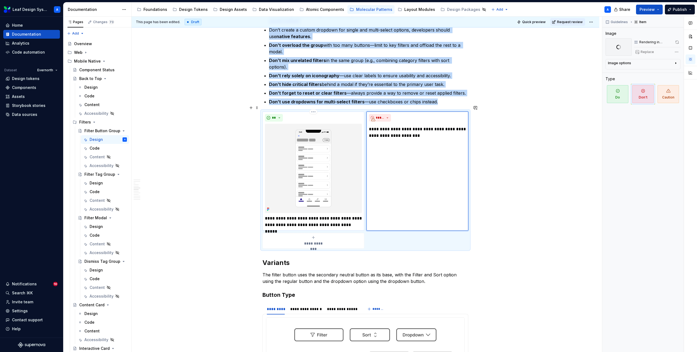
click at [310, 215] on p "**********" at bounding box center [313, 221] width 97 height 13
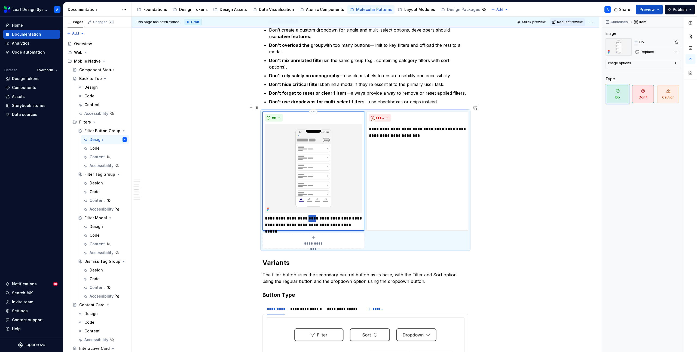
click at [310, 215] on p "**********" at bounding box center [313, 221] width 97 height 13
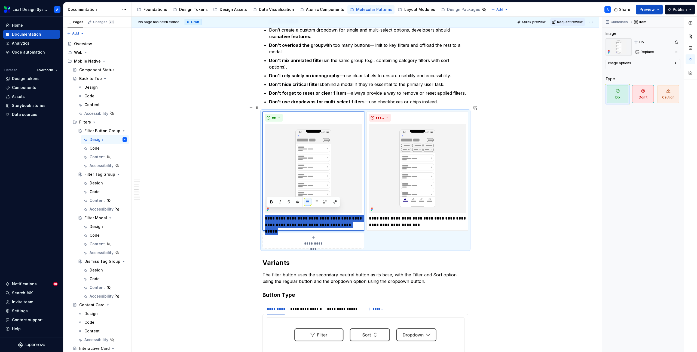
type textarea "*"
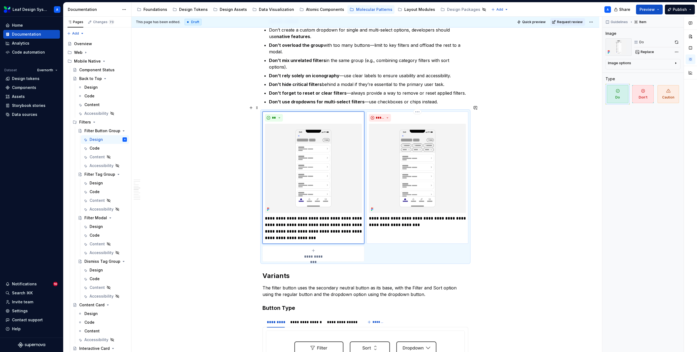
click at [423, 218] on p "**********" at bounding box center [417, 221] width 97 height 13
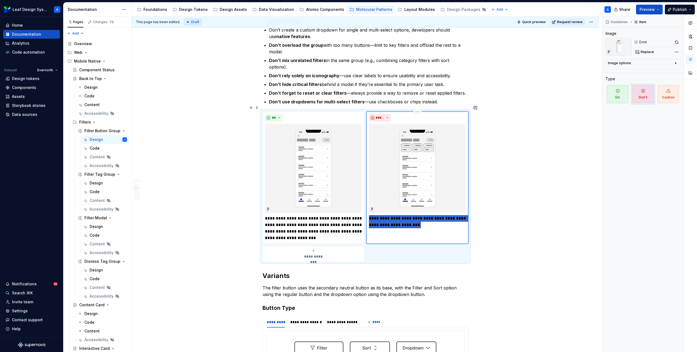
click at [423, 218] on p "**********" at bounding box center [417, 221] width 97 height 13
type textarea "*"
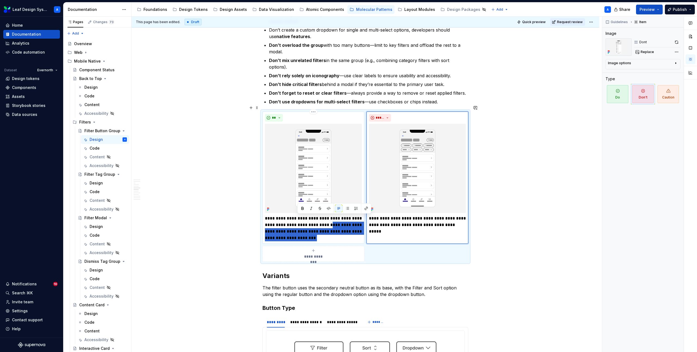
drag, startPoint x: 319, startPoint y: 234, endPoint x: 319, endPoint y: 219, distance: 14.5
click at [319, 219] on p "**********" at bounding box center [313, 228] width 97 height 26
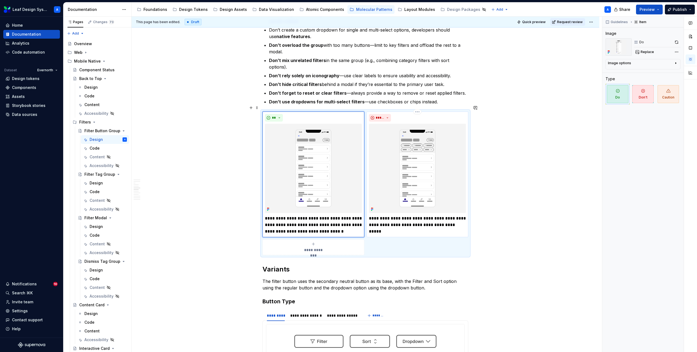
click at [456, 220] on p "**********" at bounding box center [417, 221] width 97 height 13
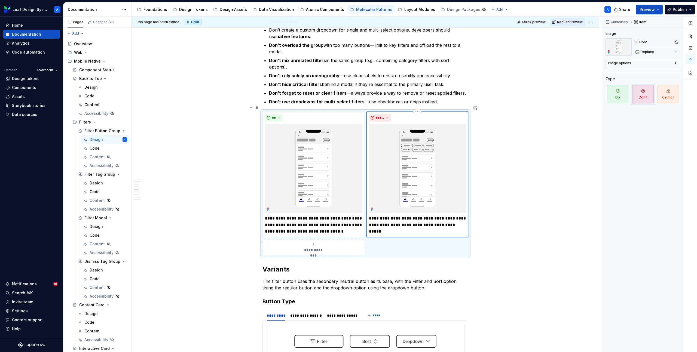
click at [459, 219] on p "**********" at bounding box center [417, 221] width 97 height 13
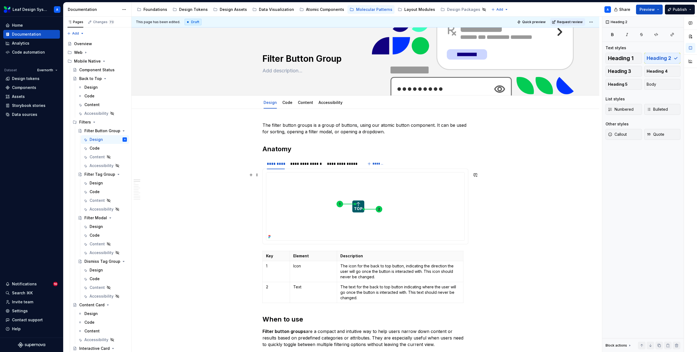
click at [361, 194] on img at bounding box center [358, 207] width 184 height 68
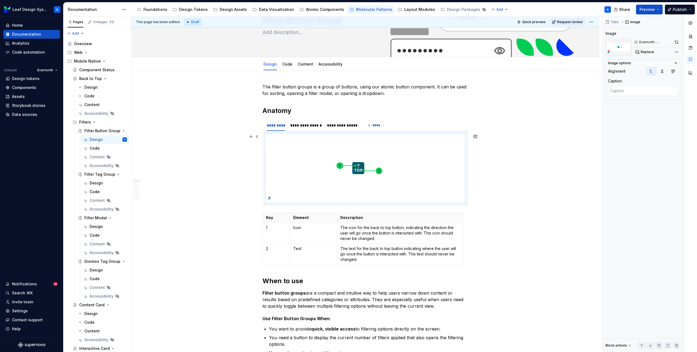
scroll to position [42, 0]
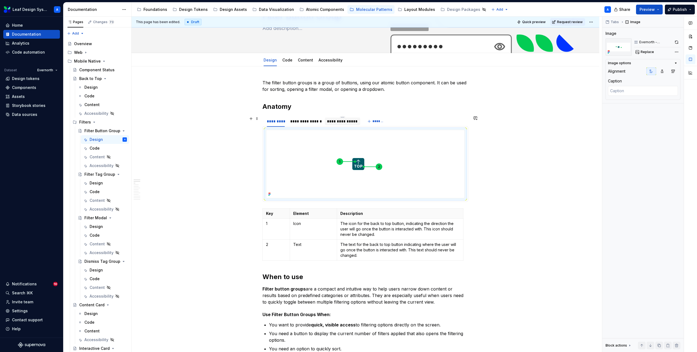
click at [347, 122] on div "**********" at bounding box center [342, 121] width 31 height 5
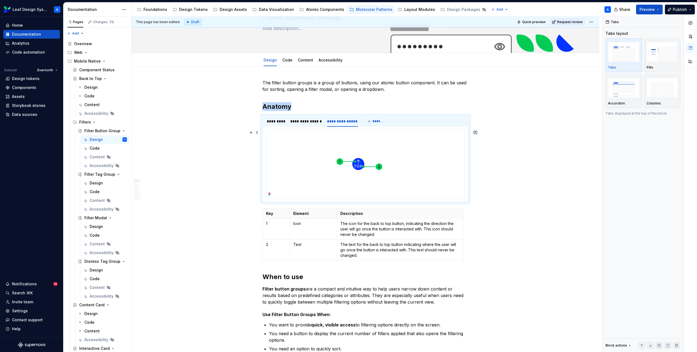
click at [346, 156] on img at bounding box center [358, 164] width 184 height 68
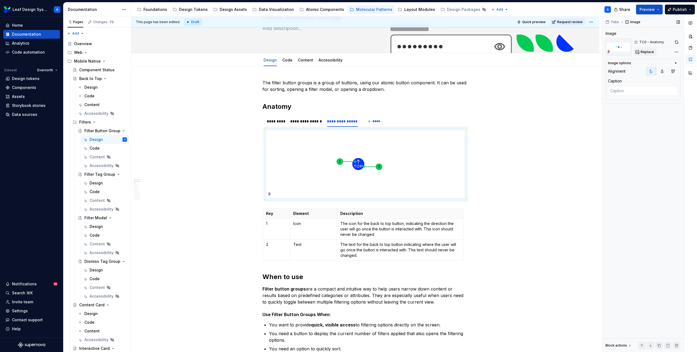
click at [647, 52] on span "Replace" at bounding box center [647, 52] width 13 height 4
type textarea "*"
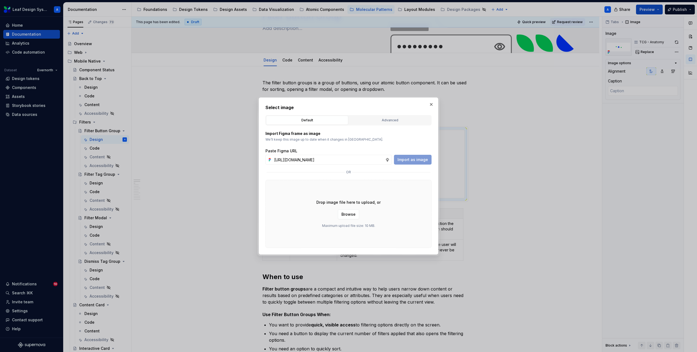
scroll to position [0, 157]
type input "https://www.figma.com/design/R5FNMiBYdBSXRtfBEXZGMx/Design-Documentation-Assets…"
click at [417, 160] on span "Import as image" at bounding box center [413, 159] width 30 height 5
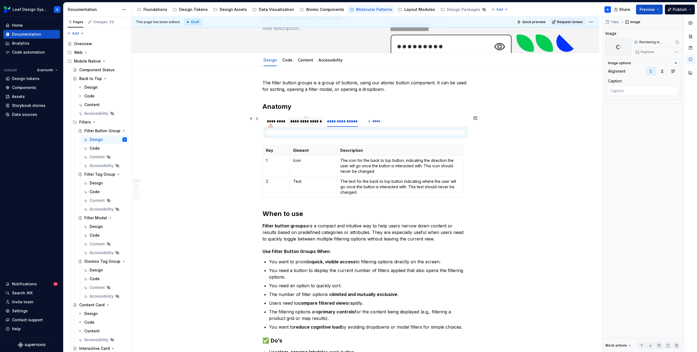
click at [307, 123] on div "**********" at bounding box center [306, 121] width 32 height 5
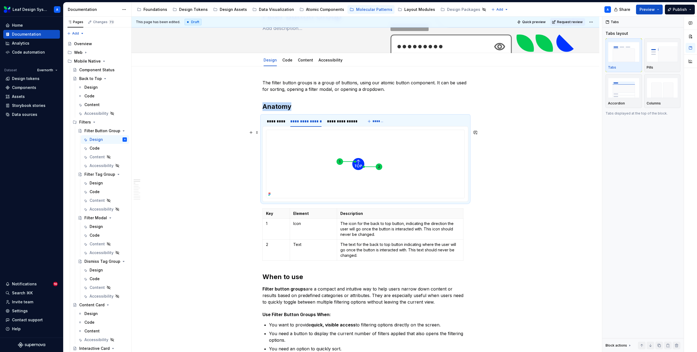
click at [413, 153] on img at bounding box center [358, 164] width 184 height 68
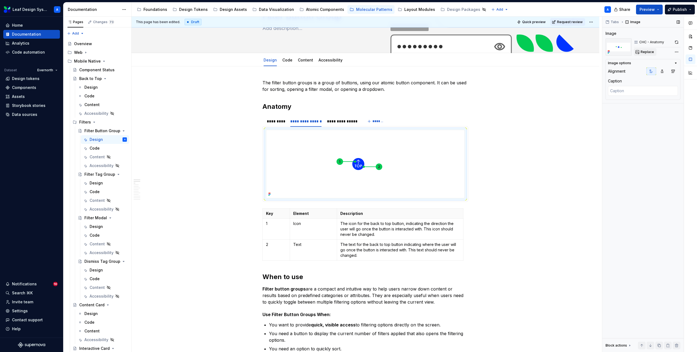
click at [649, 50] on span "Replace" at bounding box center [647, 52] width 13 height 4
type textarea "*"
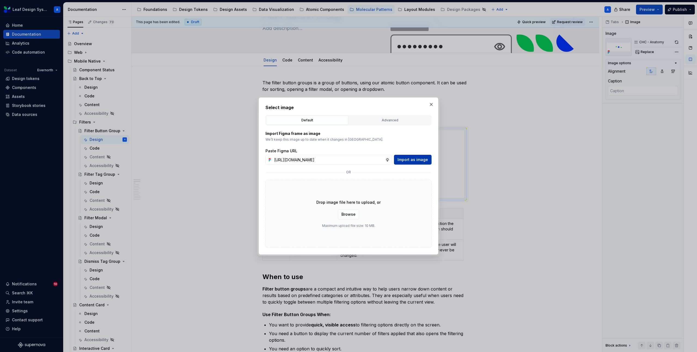
scroll to position [0, 155]
type input "https://www.figma.com/design/R5FNMiBYdBSXRtfBEXZGMx/Design-Documentation-Assets…"
click at [418, 160] on span "Import as image" at bounding box center [413, 159] width 30 height 5
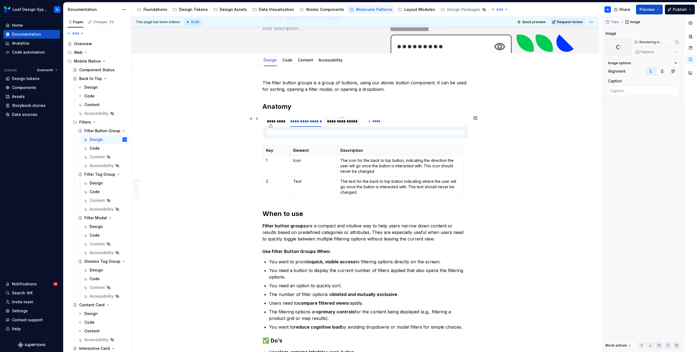
click at [340, 119] on div "**********" at bounding box center [342, 121] width 31 height 5
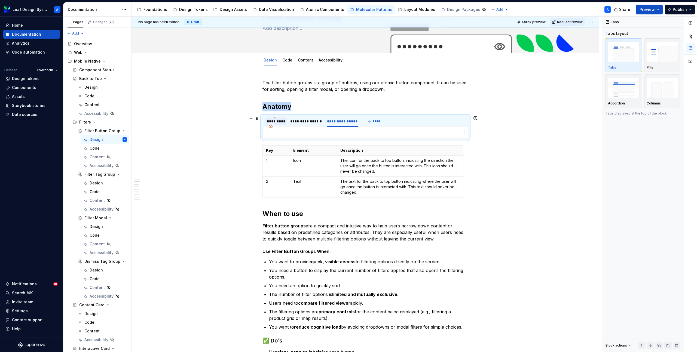
click at [285, 122] on div "*********" at bounding box center [276, 121] width 18 height 5
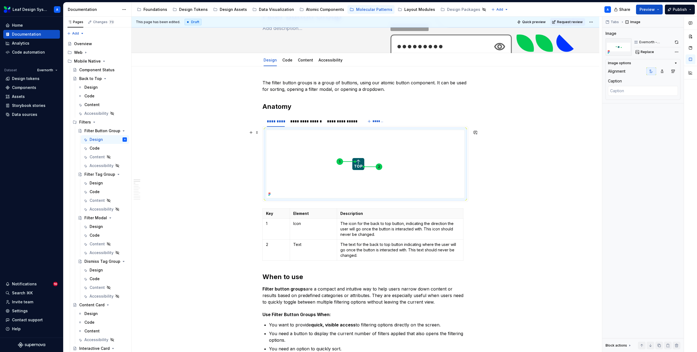
click at [383, 158] on img at bounding box center [358, 164] width 184 height 68
click at [648, 50] on span "Replace" at bounding box center [647, 52] width 13 height 4
type textarea "*"
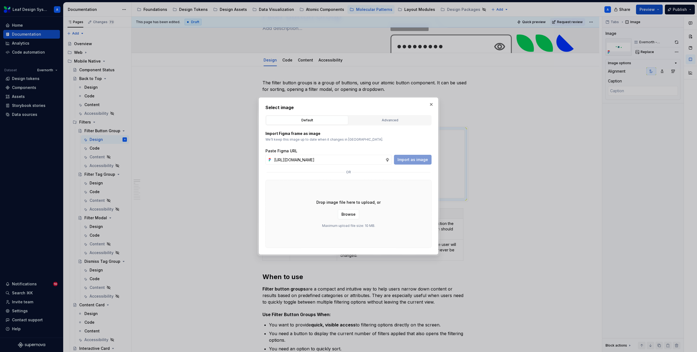
scroll to position [0, 156]
type input "https://www.figma.com/design/R5FNMiBYdBSXRtfBEXZGMx/Design-Documentation-Assets…"
click at [409, 160] on span "Import as image" at bounding box center [413, 159] width 30 height 5
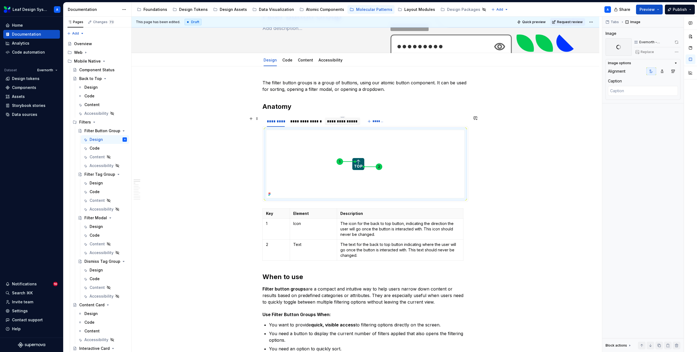
click at [346, 123] on div "**********" at bounding box center [342, 121] width 31 height 5
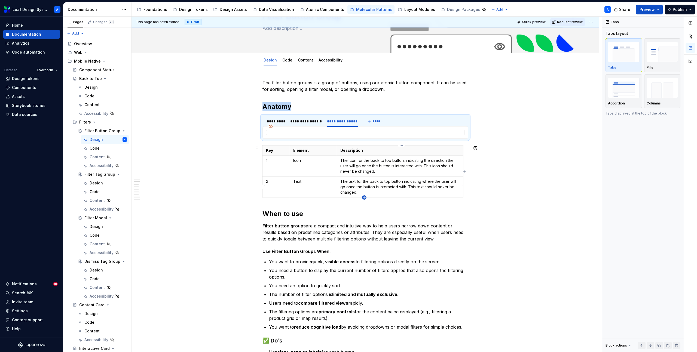
click at [364, 199] on icon "button" at bounding box center [364, 197] width 4 height 4
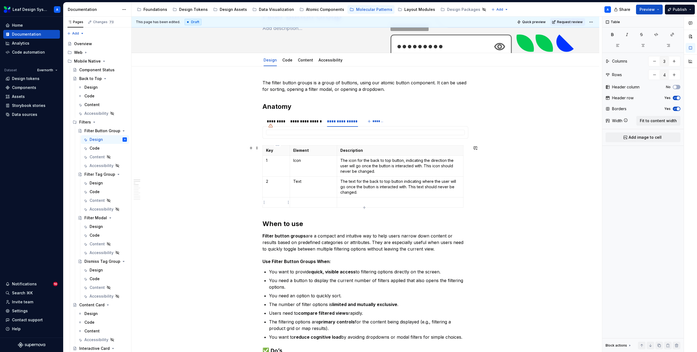
click at [276, 203] on p at bounding box center [276, 202] width 20 height 5
click at [303, 206] on td at bounding box center [313, 203] width 47 height 10
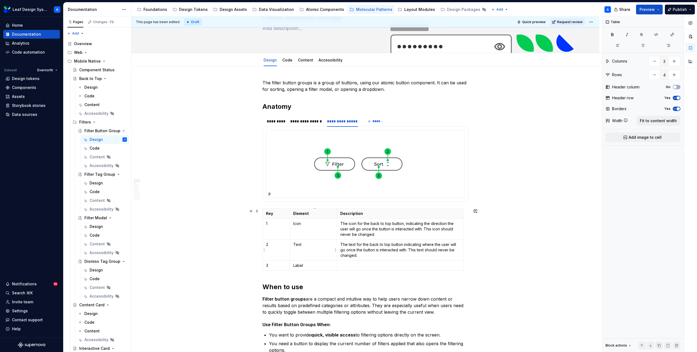
click at [299, 246] on p "Text" at bounding box center [313, 244] width 40 height 5
click at [299, 225] on p "Icon" at bounding box center [313, 223] width 40 height 5
click at [300, 246] on p "I" at bounding box center [313, 244] width 40 height 5
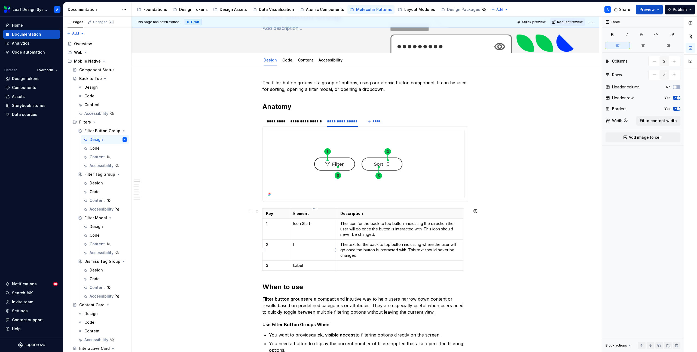
click at [300, 246] on p "I" at bounding box center [313, 244] width 40 height 5
click at [368, 230] on p "The icon for the back to top button, indicating the direction the user will go …" at bounding box center [400, 229] width 120 height 16
click at [369, 230] on p "The icon for the back to top button, indicating the direction the user will go …" at bounding box center [400, 229] width 120 height 16
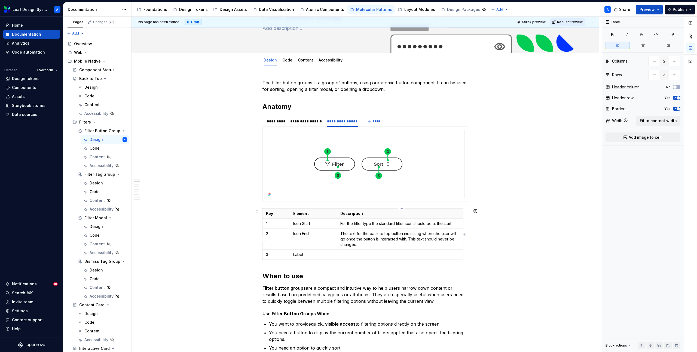
click at [365, 244] on p "The text for the back to top button indicating where the user will go once the …" at bounding box center [400, 239] width 120 height 16
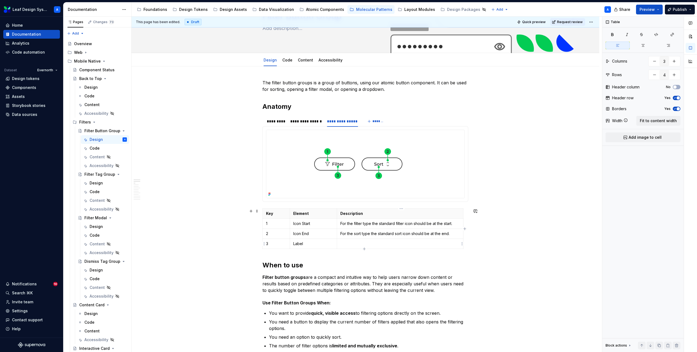
click at [355, 245] on p at bounding box center [400, 243] width 120 height 5
click at [302, 111] on h2 "Anatomy" at bounding box center [365, 106] width 206 height 9
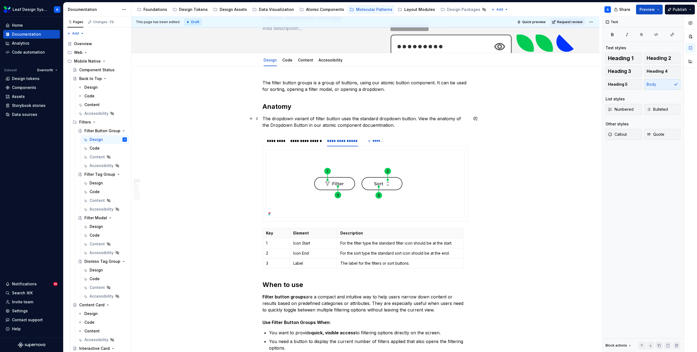
type textarea "*"
drag, startPoint x: 299, startPoint y: 126, endPoint x: 263, endPoint y: 126, distance: 36.5
click at [386, 115] on button "button" at bounding box center [390, 115] width 8 height 8
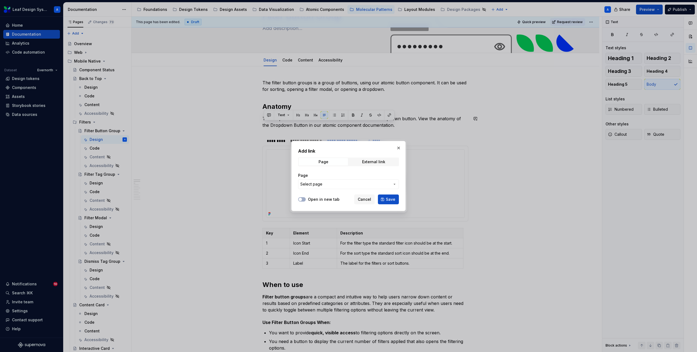
click at [367, 178] on div "Page" at bounding box center [348, 175] width 101 height 5
click at [367, 182] on span "Select page" at bounding box center [345, 184] width 90 height 5
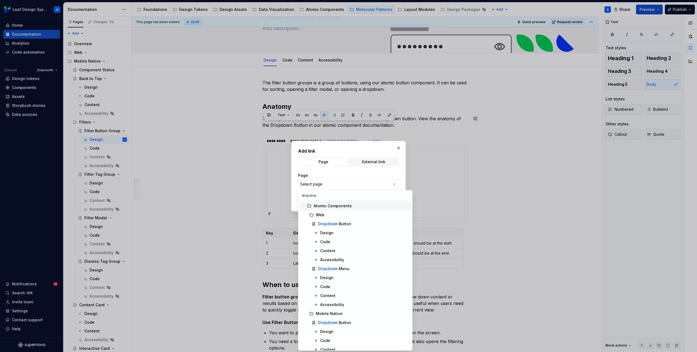
type input "dropdown"
click at [339, 311] on div "Dropdown Button" at bounding box center [334, 309] width 32 height 5
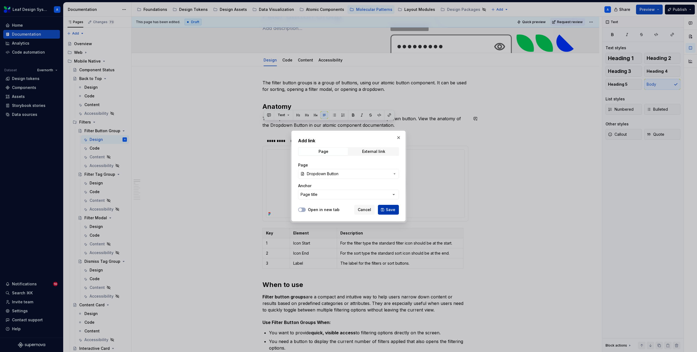
click at [384, 208] on button "Save" at bounding box center [388, 210] width 21 height 10
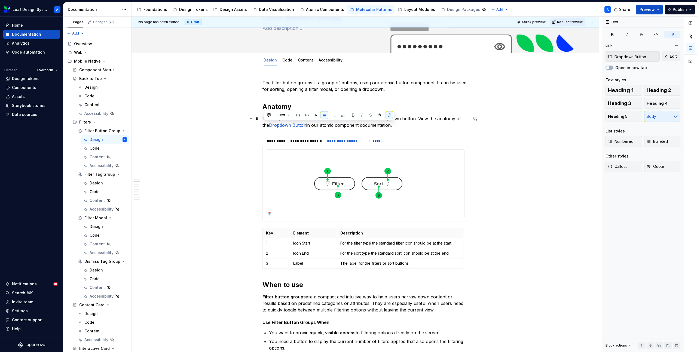
click at [413, 123] on p "The dropdown variant of filter button uses the standard dropdown button. View t…" at bounding box center [365, 121] width 206 height 13
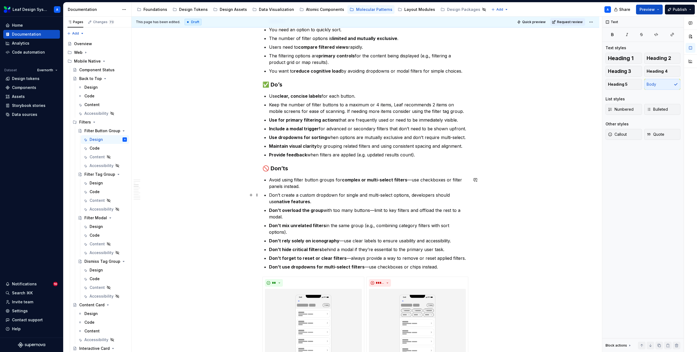
scroll to position [0, 0]
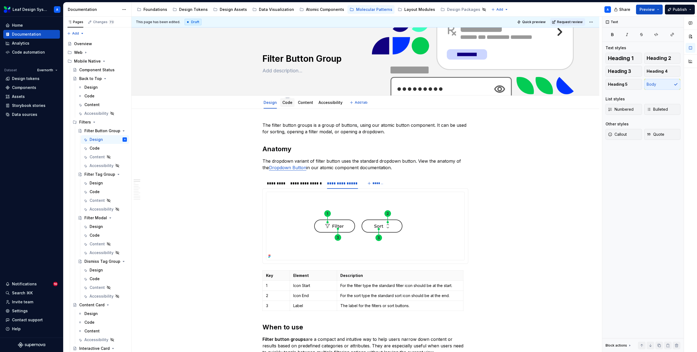
click at [291, 103] on link "Code" at bounding box center [287, 102] width 10 height 5
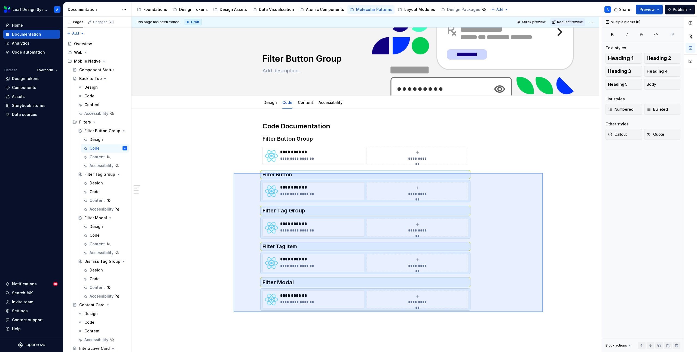
drag, startPoint x: 234, startPoint y: 173, endPoint x: 543, endPoint y: 313, distance: 339.9
click at [543, 313] on div "**********" at bounding box center [367, 185] width 470 height 336
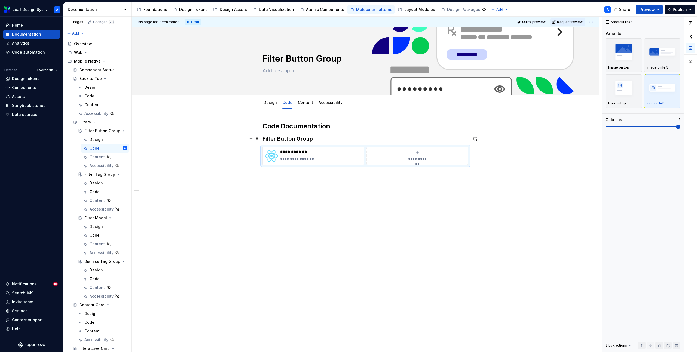
click at [285, 139] on h3 "Filter Button Group" at bounding box center [365, 139] width 206 height 8
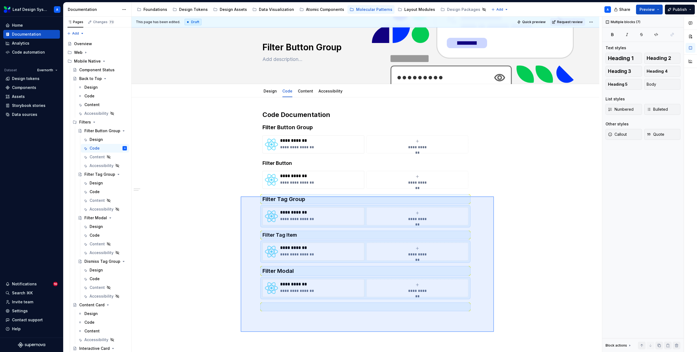
drag, startPoint x: 241, startPoint y: 208, endPoint x: 494, endPoint y: 332, distance: 282.0
click at [494, 332] on div "**********" at bounding box center [367, 185] width 470 height 336
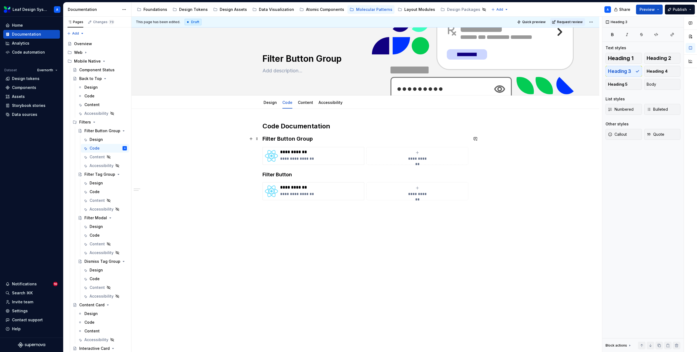
click at [288, 138] on h3 "Filter Button Group" at bounding box center [365, 139] width 206 height 8
click at [259, 138] on span at bounding box center [257, 139] width 4 height 8
click at [274, 188] on div "Delete" at bounding box center [283, 186] width 35 height 5
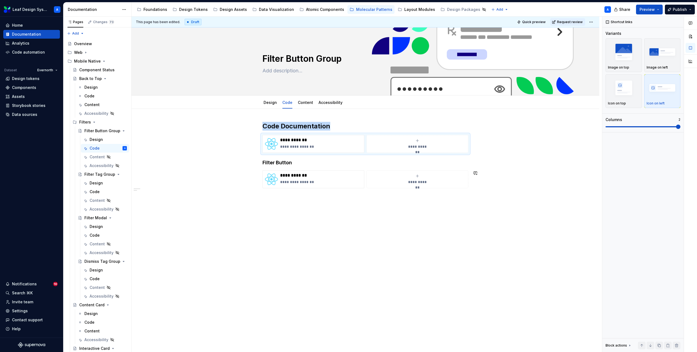
click at [231, 259] on div "**********" at bounding box center [366, 205] width 468 height 192
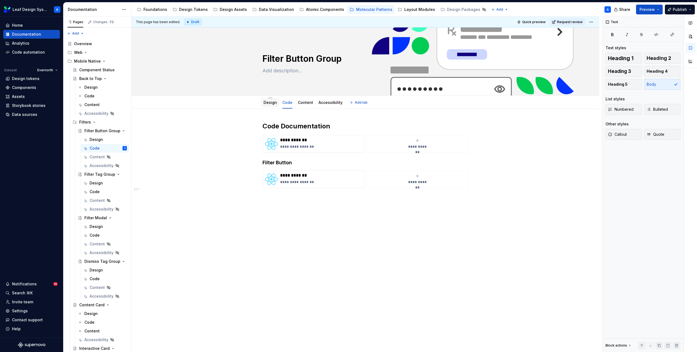
click at [272, 102] on link "Design" at bounding box center [270, 102] width 13 height 5
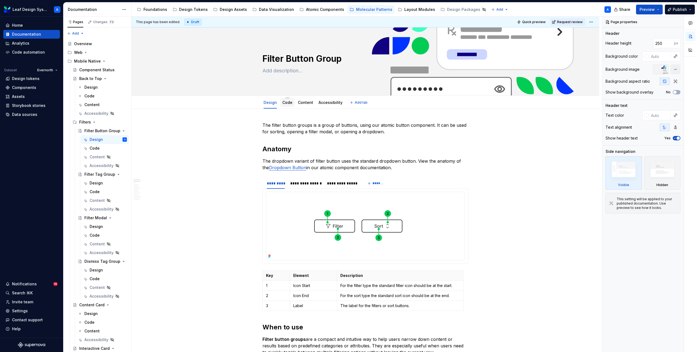
click at [288, 102] on link "Code" at bounding box center [287, 102] width 10 height 5
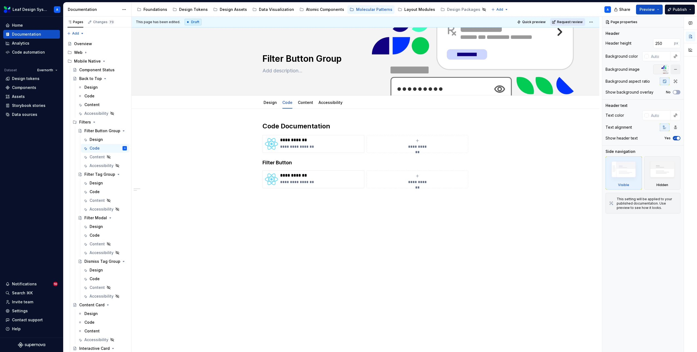
click at [565, 22] on span "Request review" at bounding box center [570, 22] width 26 height 4
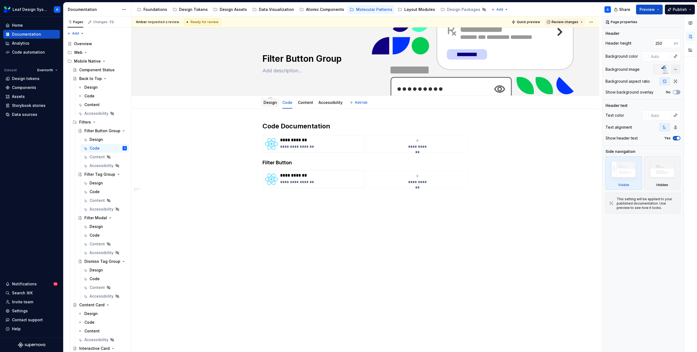
click at [266, 100] on link "Design" at bounding box center [270, 102] width 13 height 5
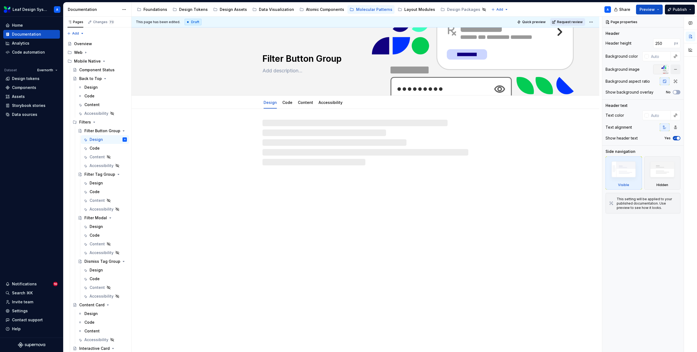
click at [575, 20] on button "Request review" at bounding box center [567, 22] width 35 height 8
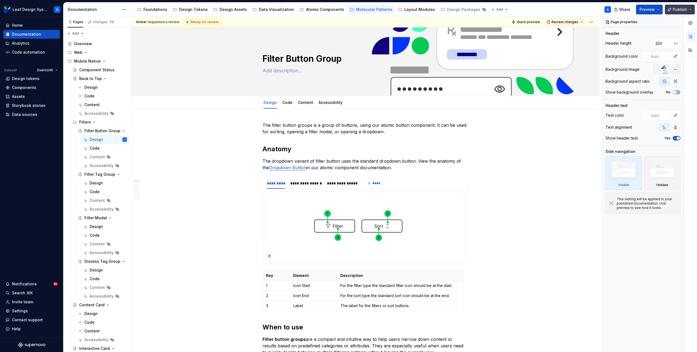
type textarea "*"
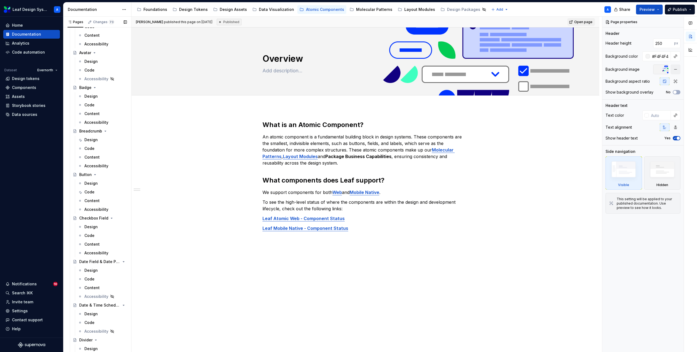
scroll to position [106, 0]
click at [87, 183] on div "Design" at bounding box center [90, 181] width 13 height 5
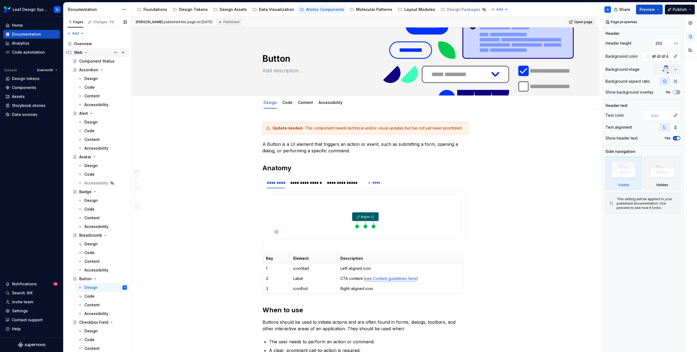
click at [84, 52] on icon "Page tree" at bounding box center [86, 52] width 4 height 4
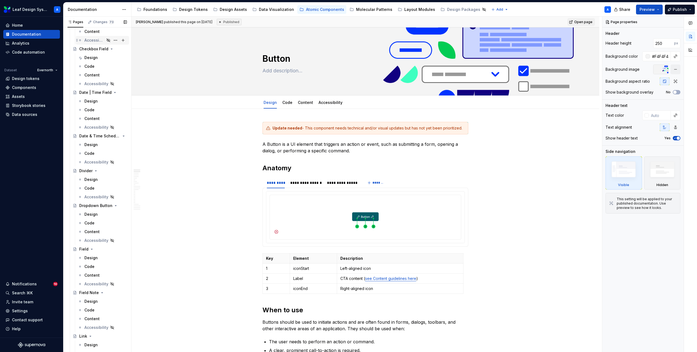
scroll to position [249, 0]
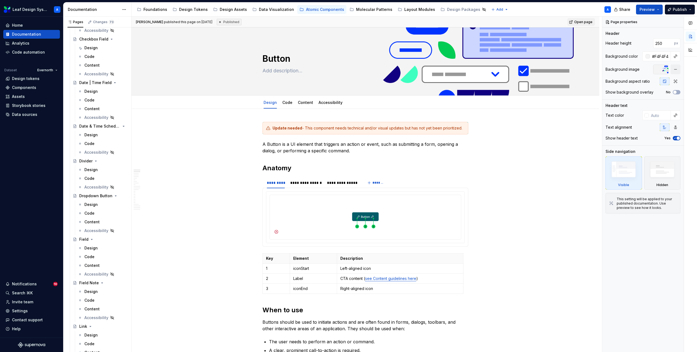
type textarea "*"
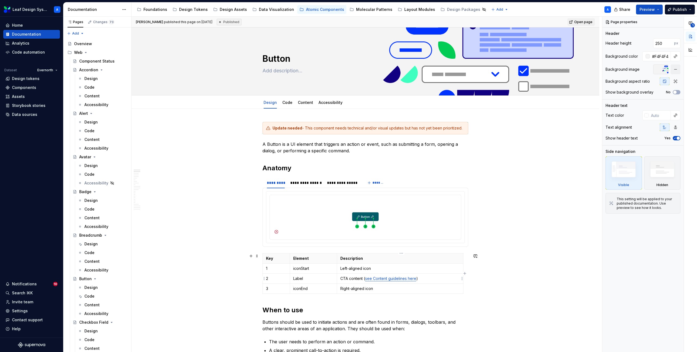
click at [354, 279] on p "CTA content ( see Content guidelines here )" at bounding box center [400, 278] width 120 height 5
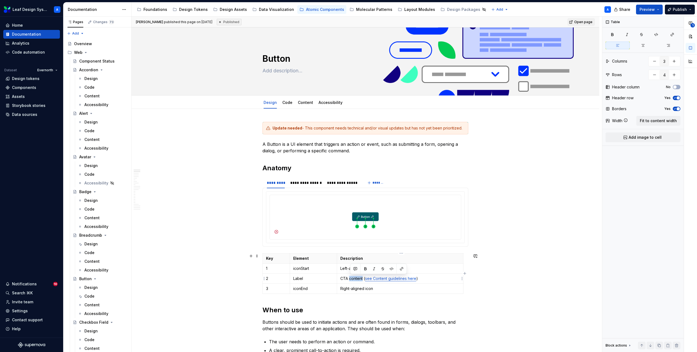
click at [354, 279] on p "CTA content ( see Content guidelines here )" at bounding box center [400, 278] width 120 height 5
click at [379, 276] on link "see Content guidelines here" at bounding box center [390, 278] width 51 height 5
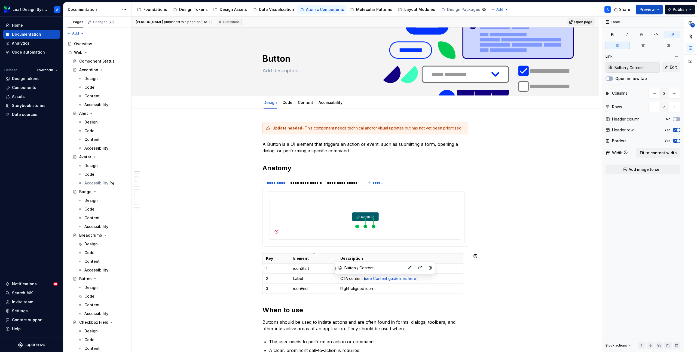
click at [314, 266] on p "iconStart" at bounding box center [313, 268] width 40 height 5
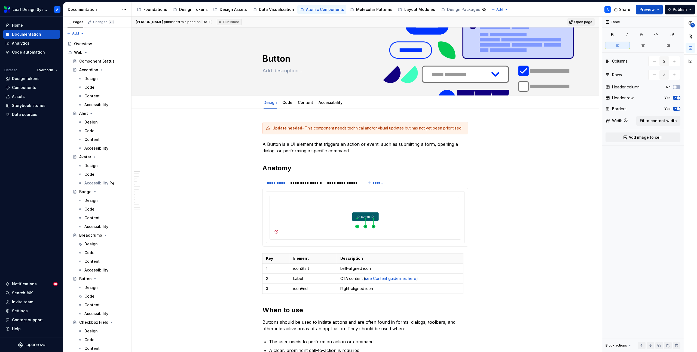
type textarea "*"
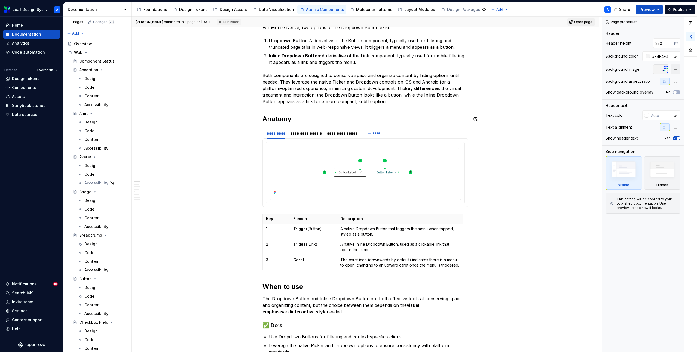
scroll to position [118, 0]
type textarea "*"
